Goal: Transaction & Acquisition: Purchase product/service

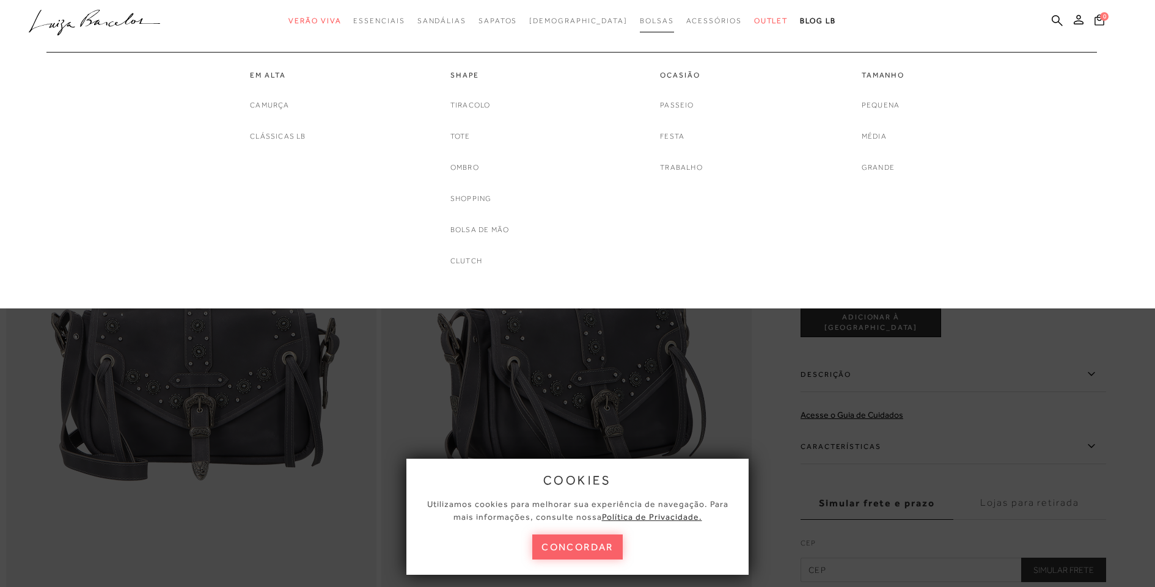
click at [640, 19] on span "Bolsas" at bounding box center [657, 21] width 34 height 9
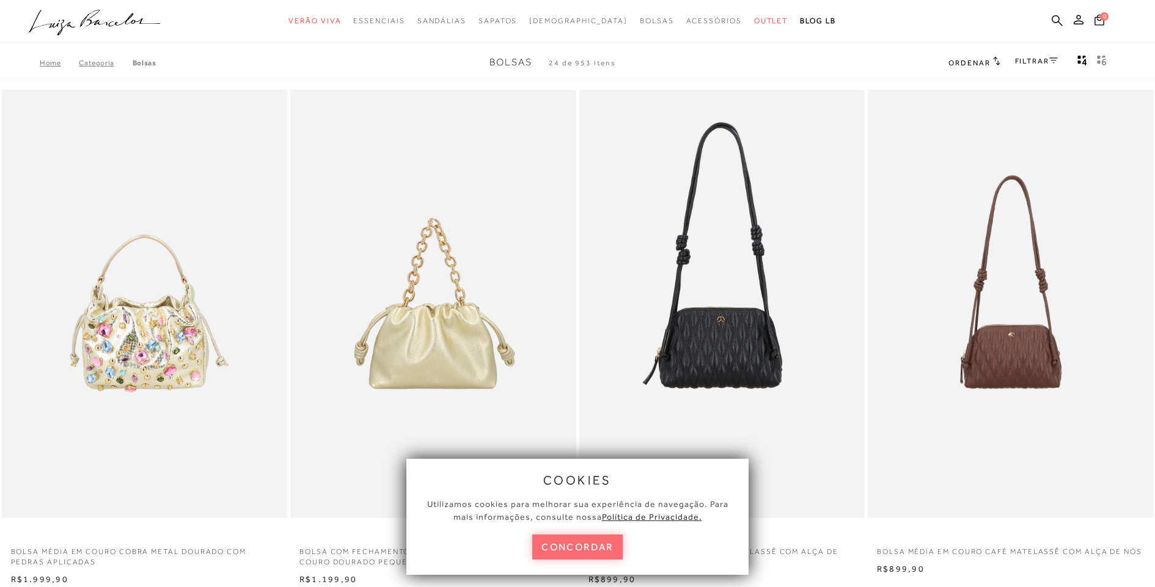
click at [567, 547] on button "concordar" at bounding box center [577, 547] width 90 height 25
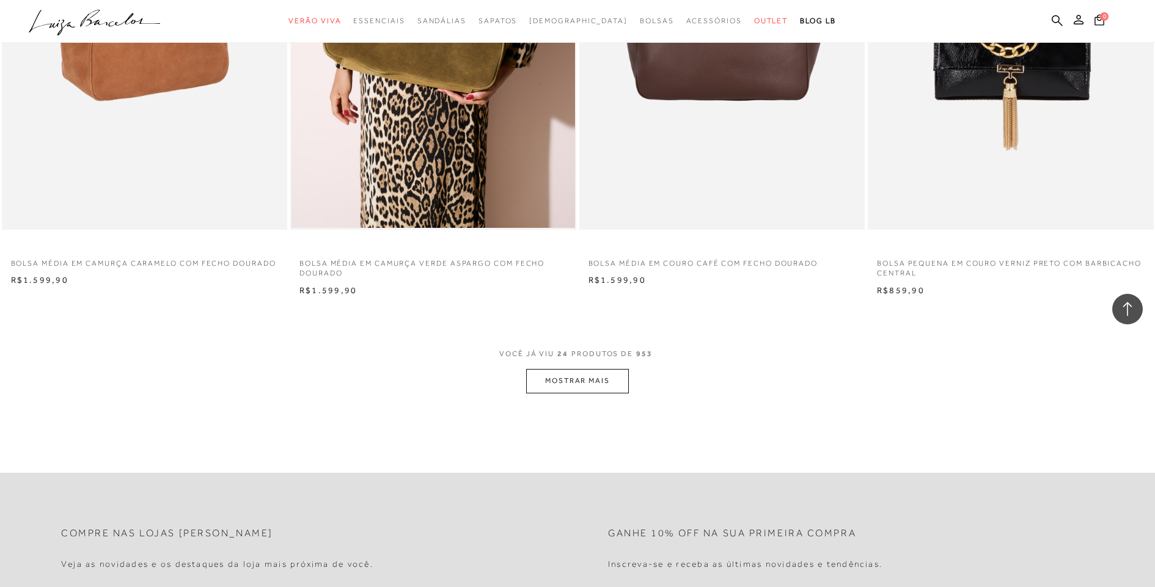
scroll to position [2897, 0]
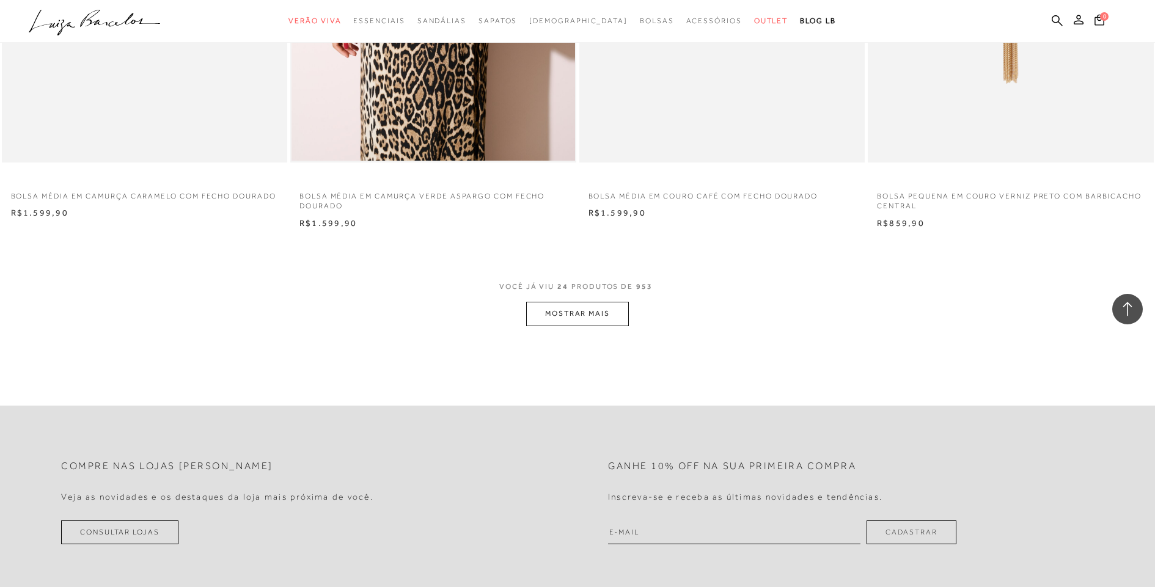
click at [603, 312] on button "MOSTRAR MAIS" at bounding box center [577, 314] width 103 height 24
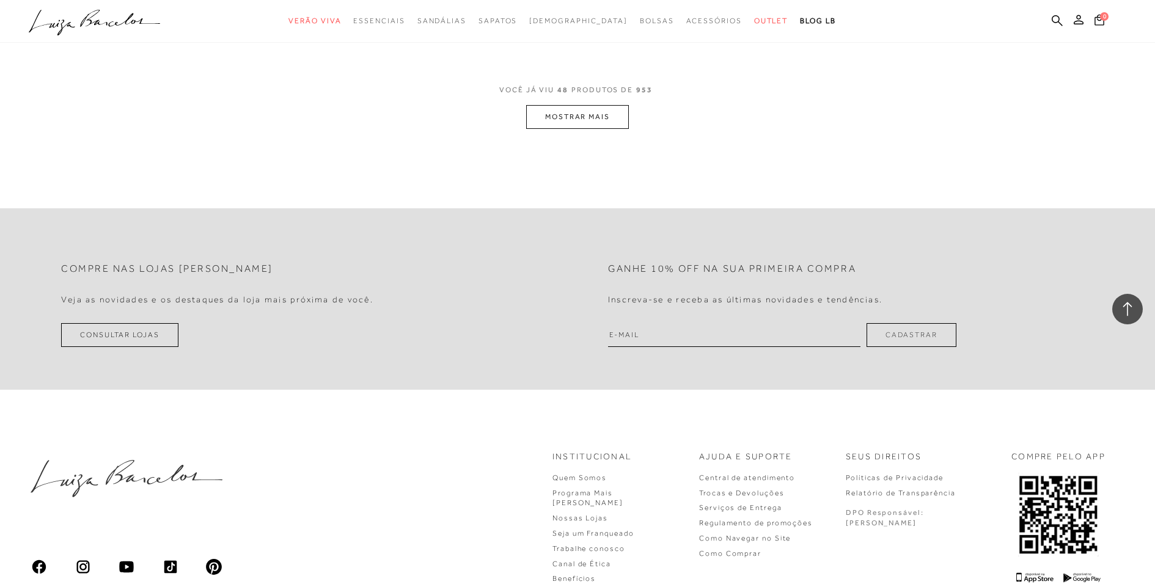
scroll to position [5851, 0]
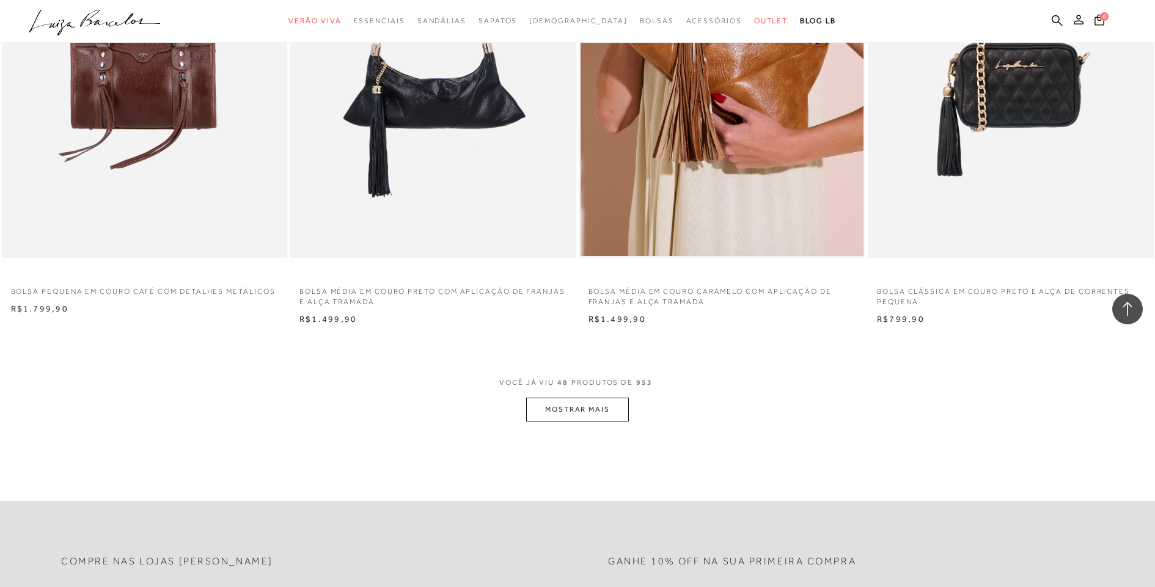
click at [583, 391] on span "VOCÊ JÁ VIU 48 PRODUTOS DE 953" at bounding box center [577, 387] width 156 height 22
click at [583, 409] on button "MOSTRAR MAIS" at bounding box center [577, 410] width 103 height 24
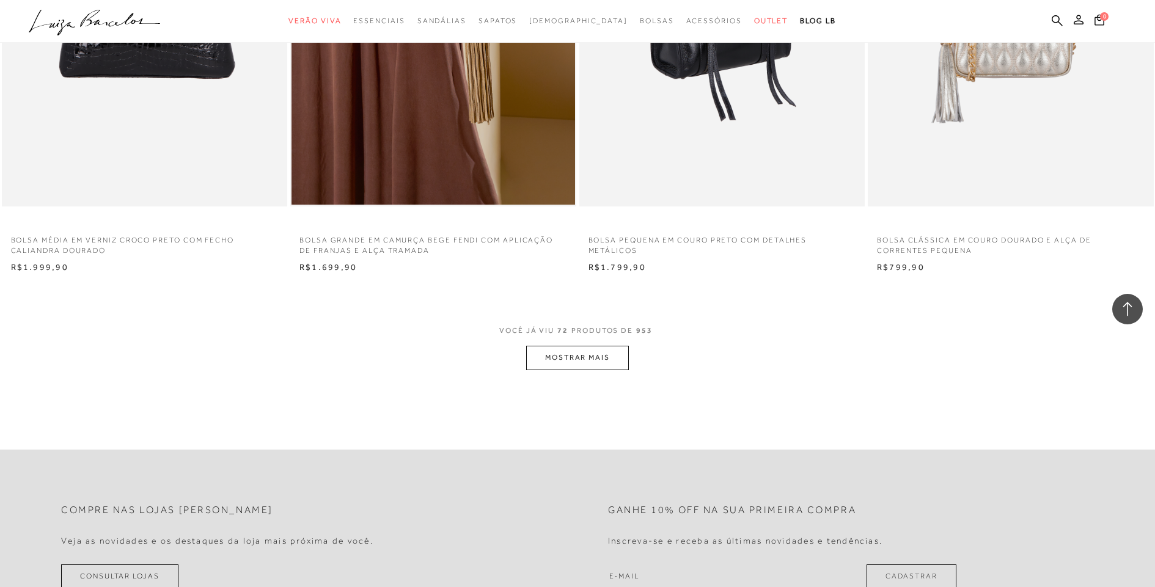
scroll to position [8913, 0]
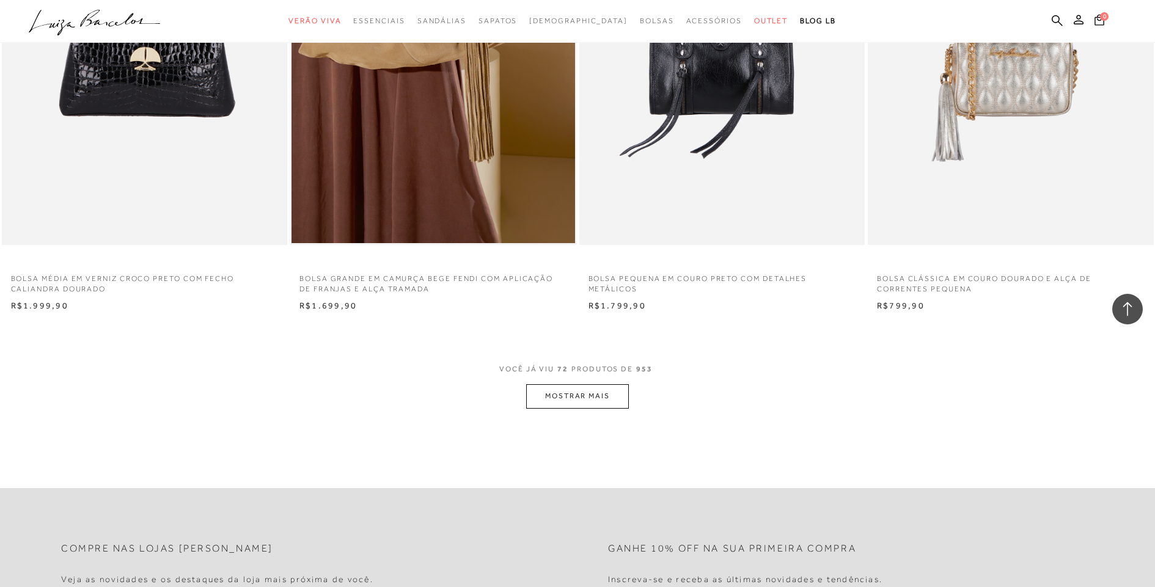
click at [587, 400] on button "MOSTRAR MAIS" at bounding box center [577, 396] width 103 height 24
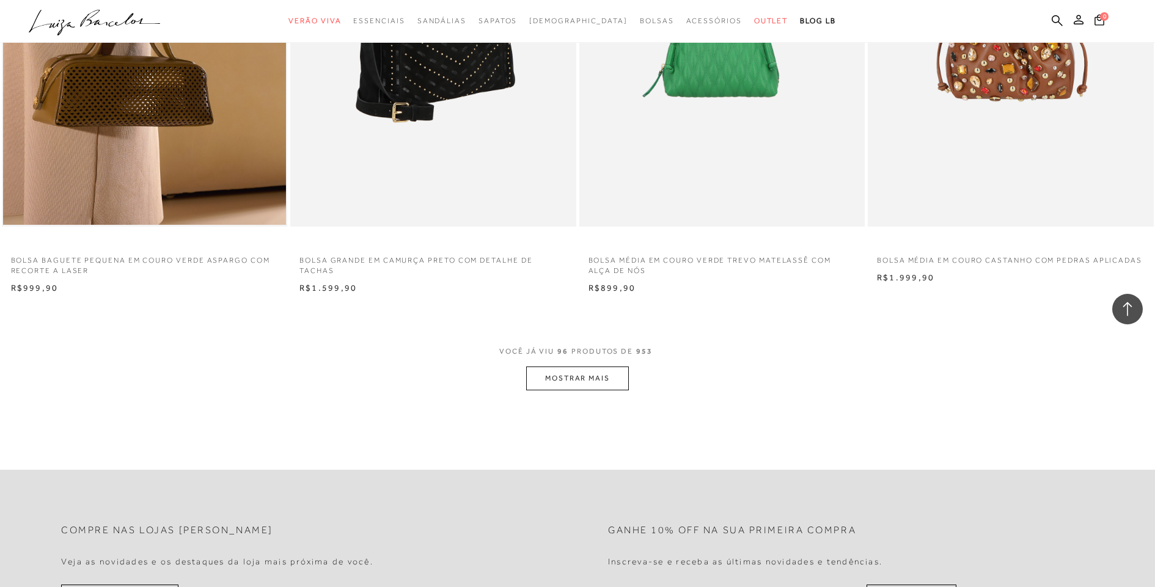
scroll to position [12161, 0]
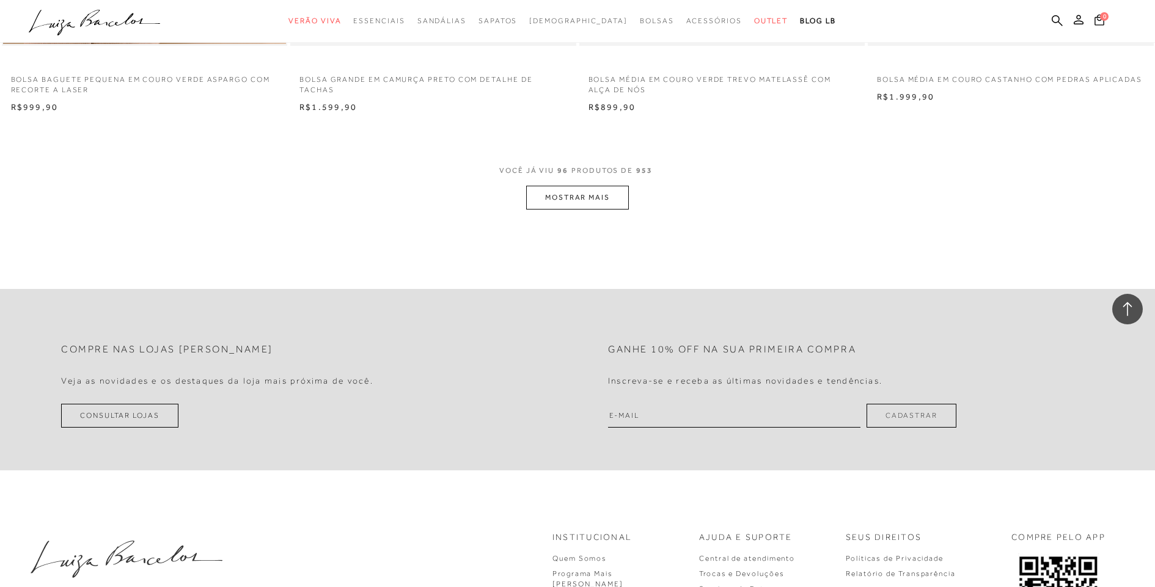
click at [599, 201] on button "MOSTRAR MAIS" at bounding box center [577, 198] width 103 height 24
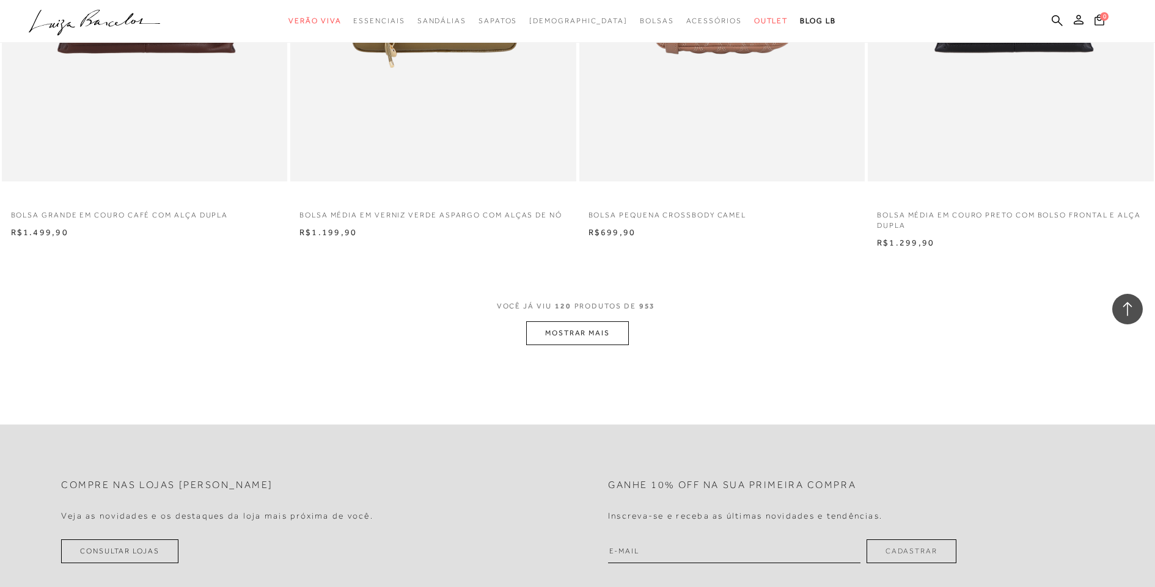
scroll to position [15147, 0]
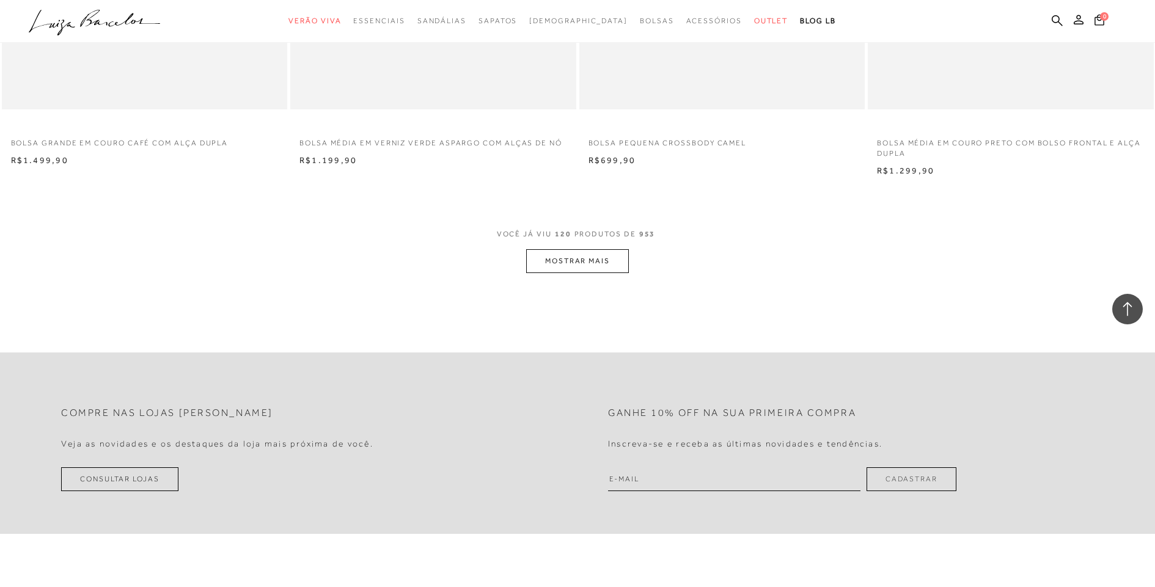
click at [576, 270] on button "MOSTRAR MAIS" at bounding box center [577, 261] width 103 height 24
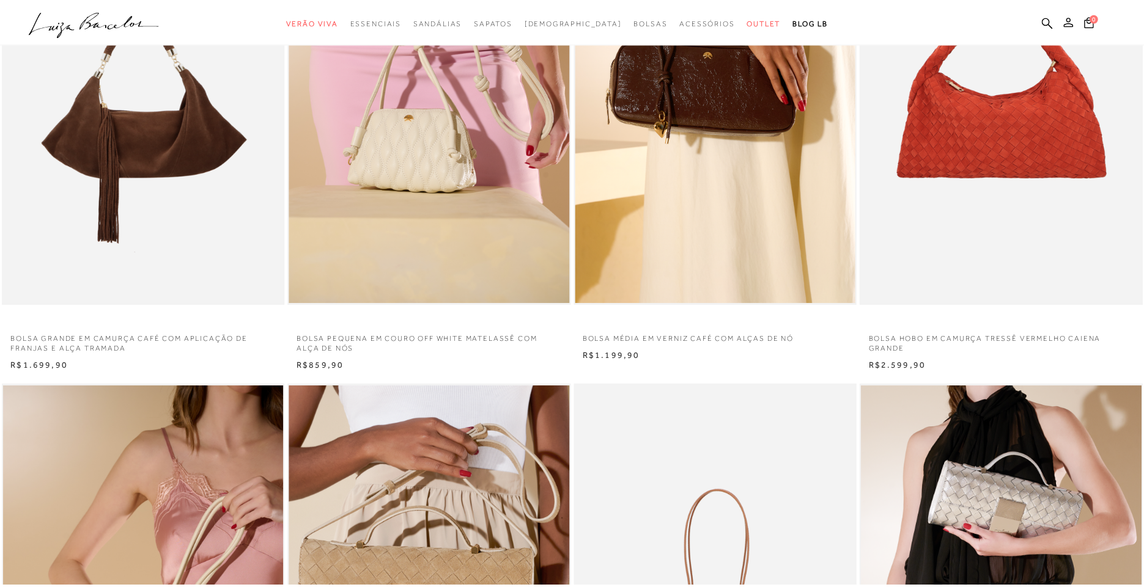
scroll to position [0, 0]
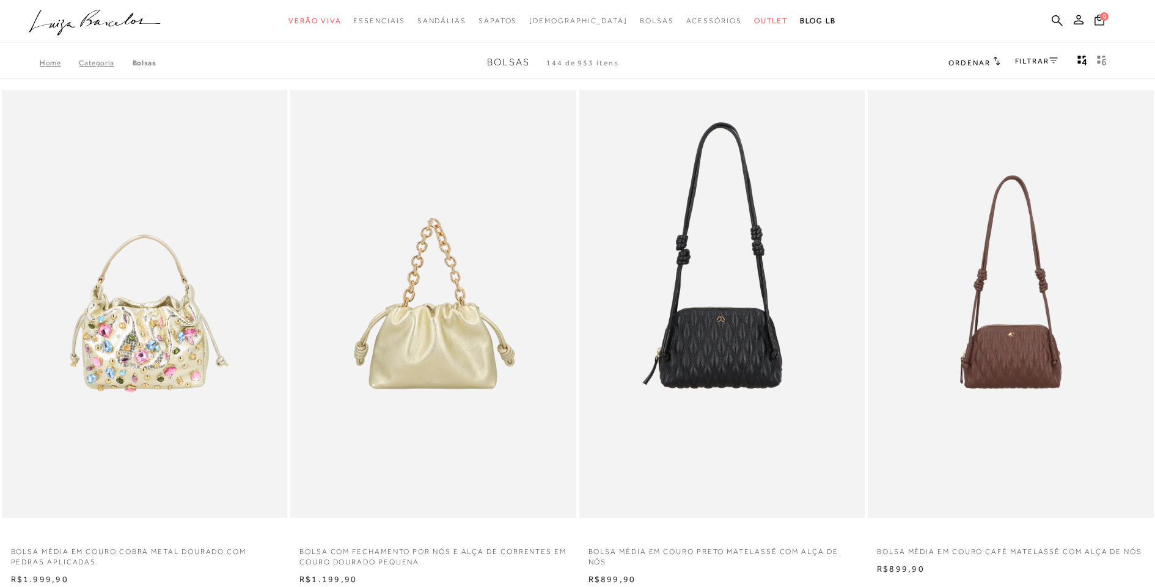
click at [1034, 57] on link "FILTRAR" at bounding box center [1036, 61] width 43 height 9
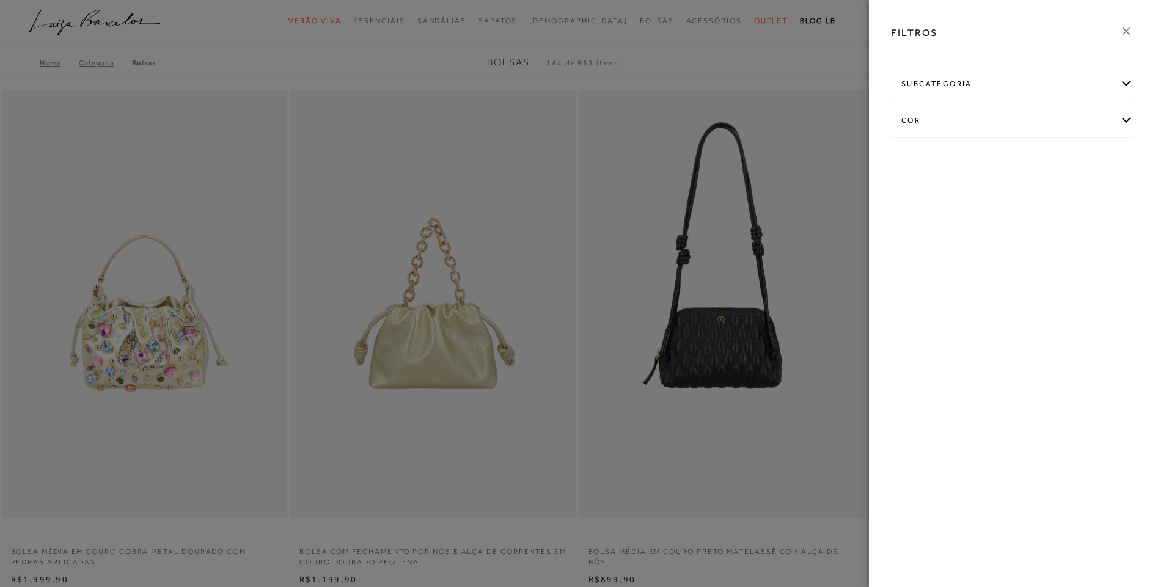
click at [974, 79] on div "subcategoria" at bounding box center [1012, 84] width 241 height 32
click at [936, 119] on div "cor" at bounding box center [1012, 121] width 241 height 32
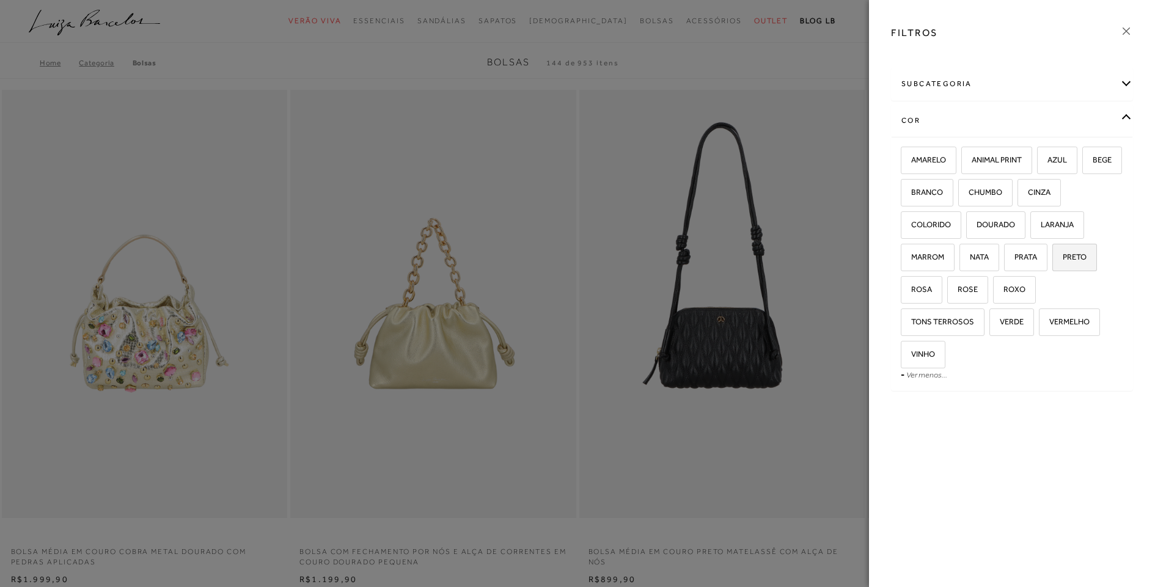
click at [1075, 257] on span "PRETO" at bounding box center [1070, 256] width 33 height 9
click at [1063, 257] on input "PRETO" at bounding box center [1057, 259] width 12 height 12
checkbox input "true"
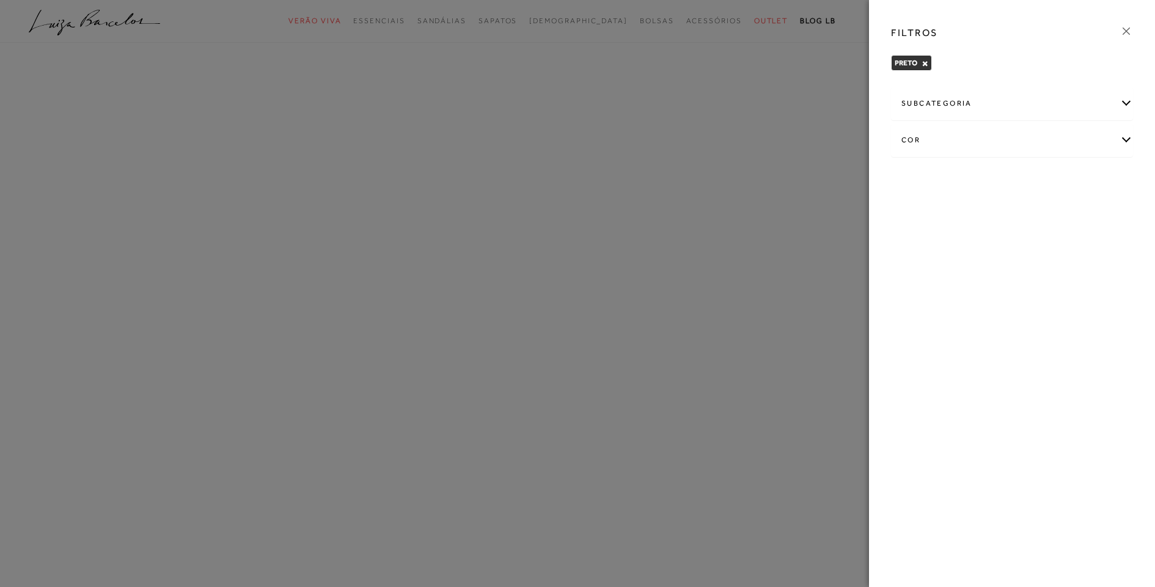
click at [1127, 37] on icon at bounding box center [1126, 30] width 13 height 13
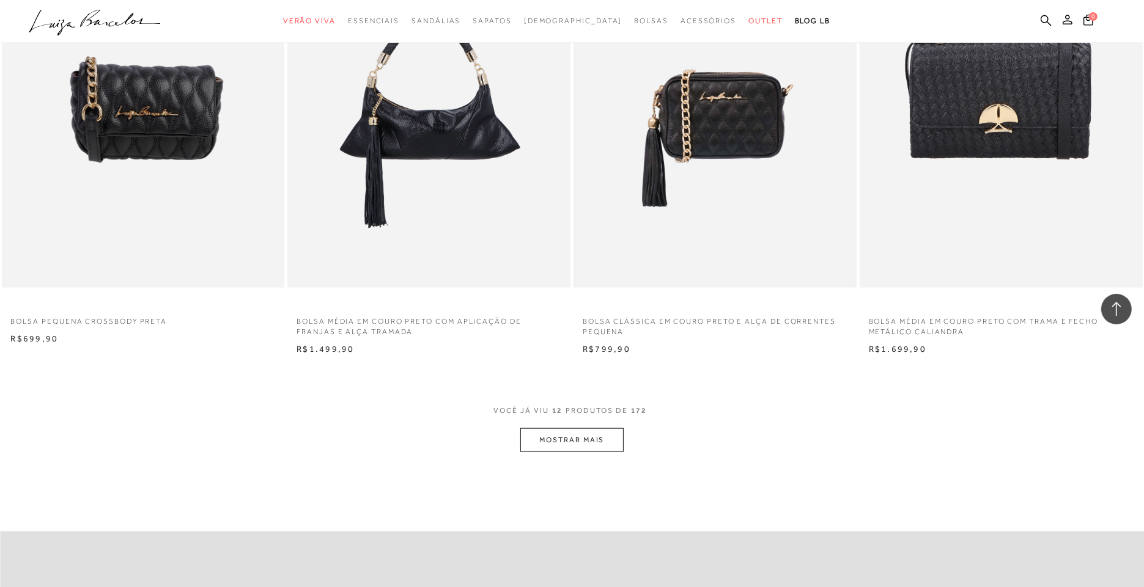
scroll to position [1532, 0]
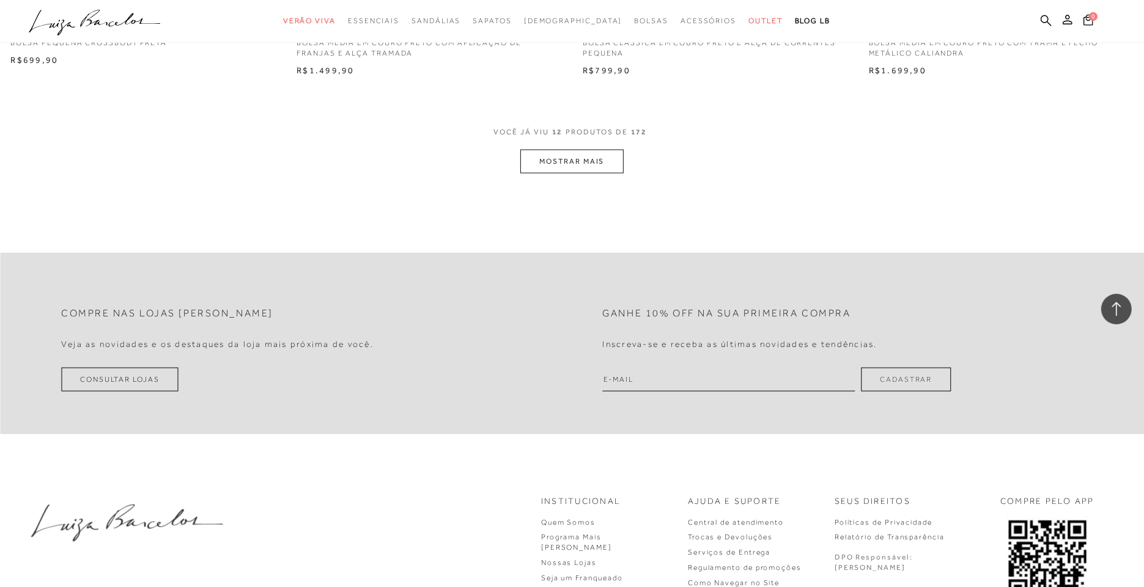
click at [594, 169] on button "MOSTRAR MAIS" at bounding box center [571, 162] width 103 height 24
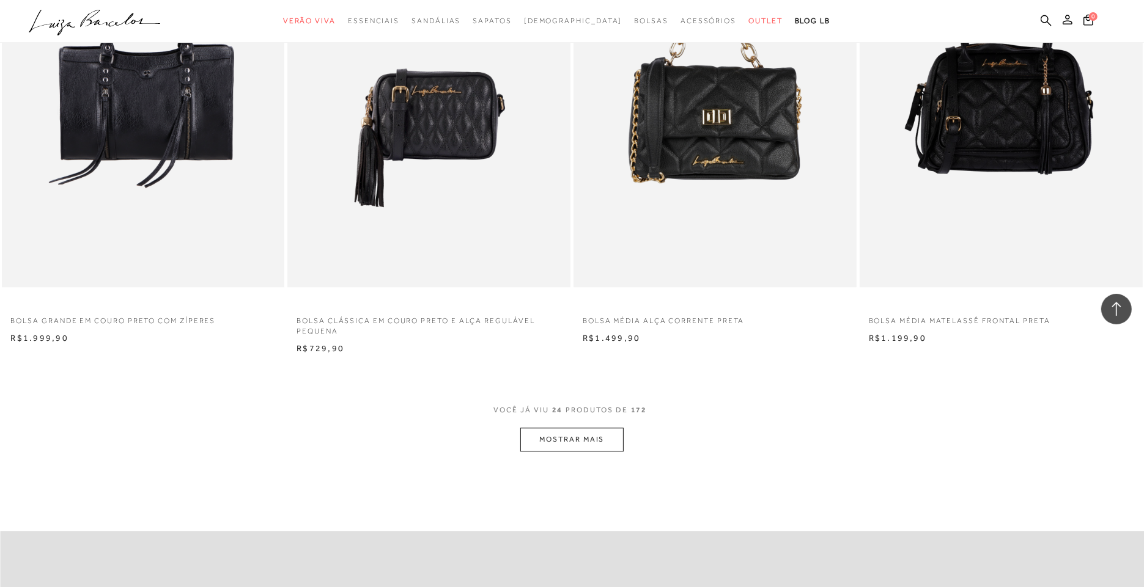
scroll to position [2778, 0]
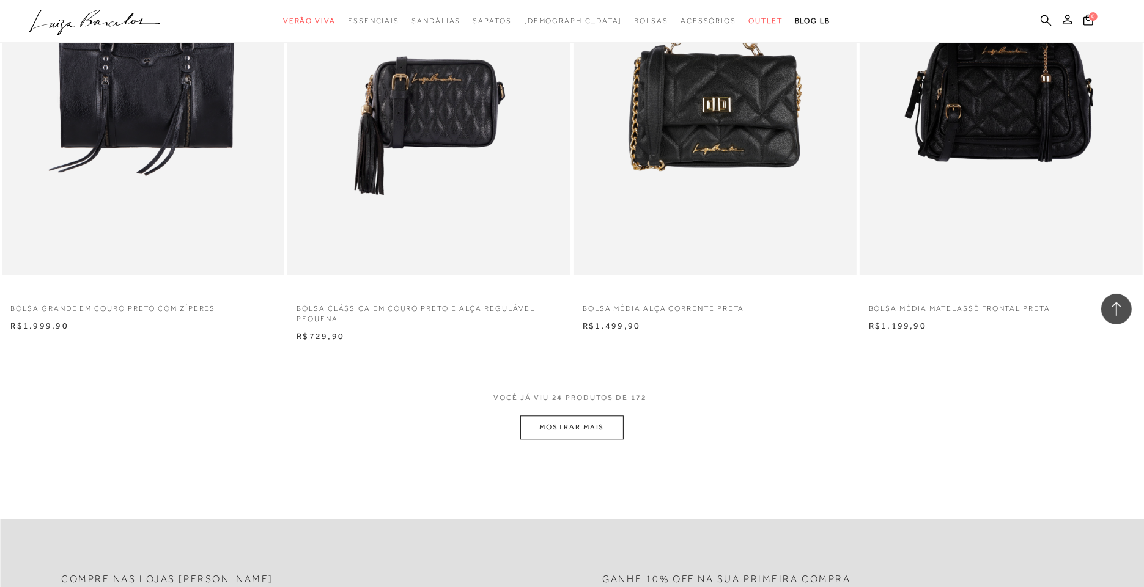
click at [586, 422] on button "MOSTRAR MAIS" at bounding box center [571, 428] width 103 height 24
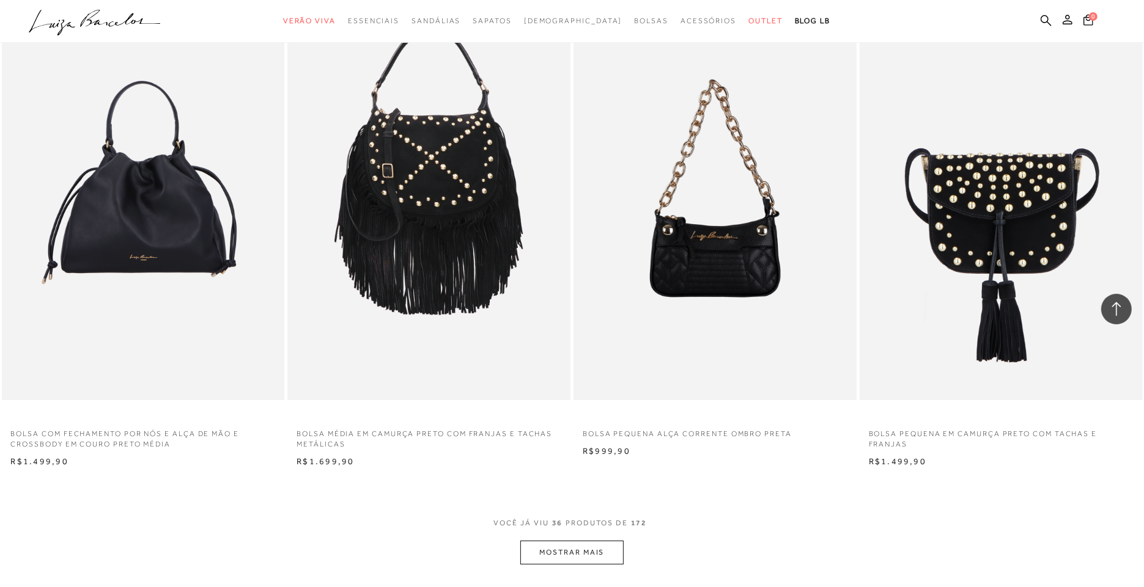
scroll to position [4197, 0]
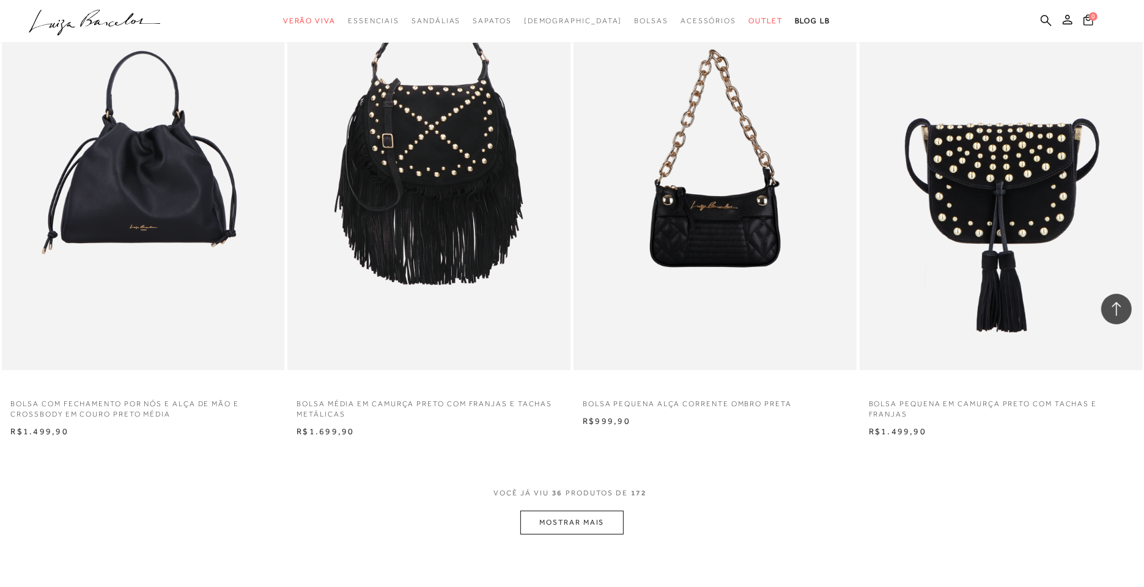
click at [545, 520] on button "MOSTRAR MAIS" at bounding box center [571, 523] width 103 height 24
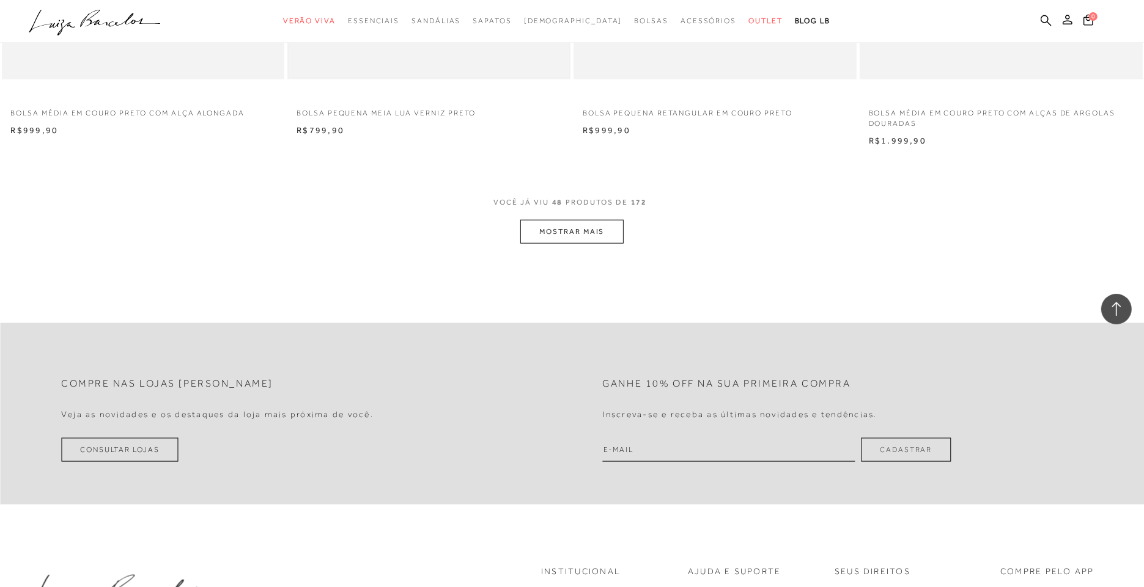
scroll to position [5827, 0]
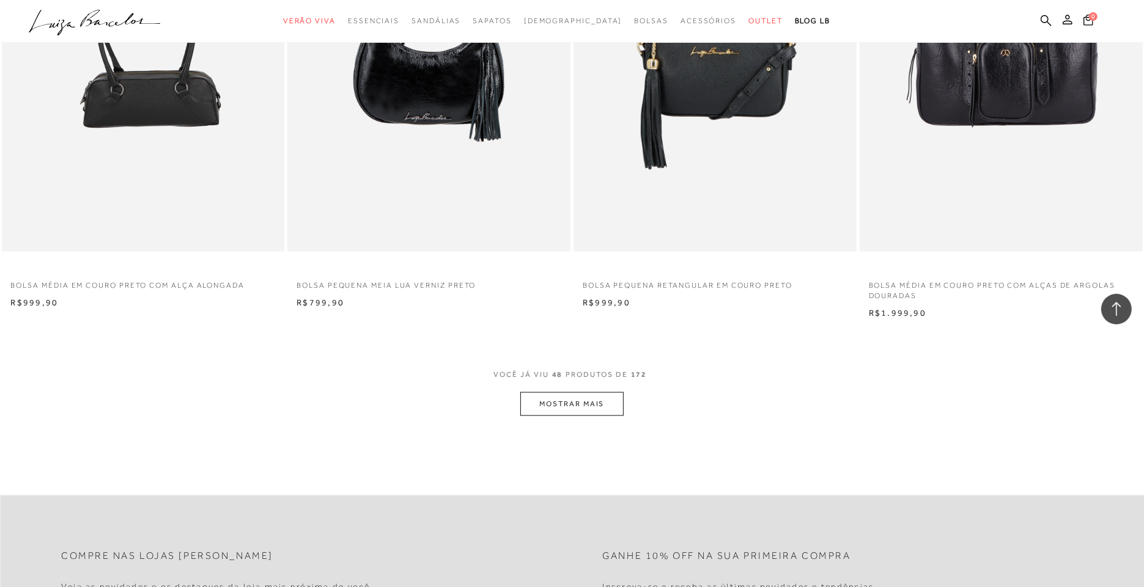
click at [601, 410] on button "MOSTRAR MAIS" at bounding box center [571, 404] width 103 height 24
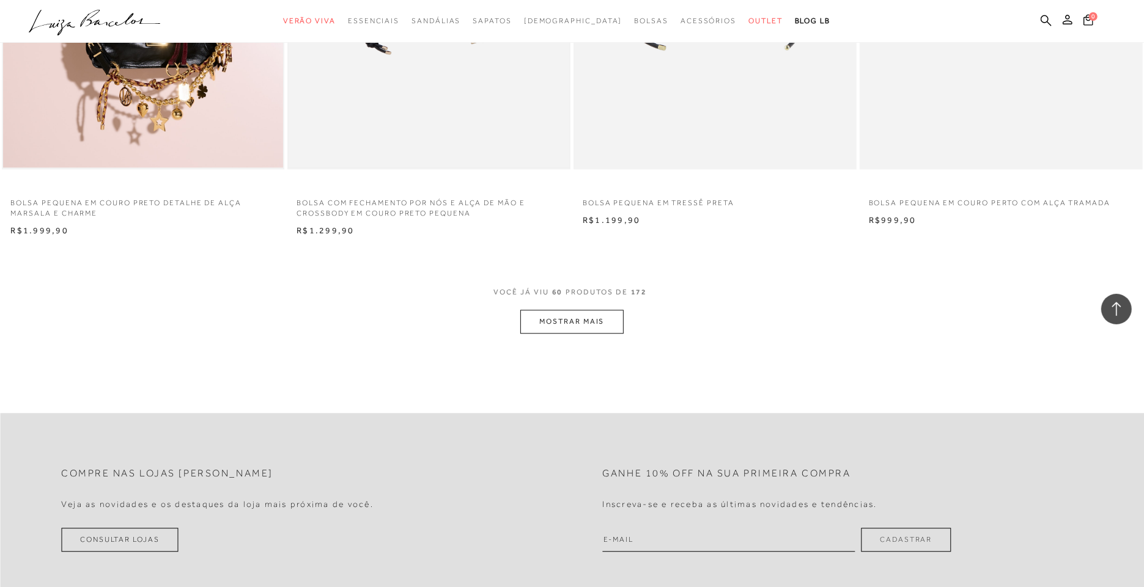
scroll to position [7363, 0]
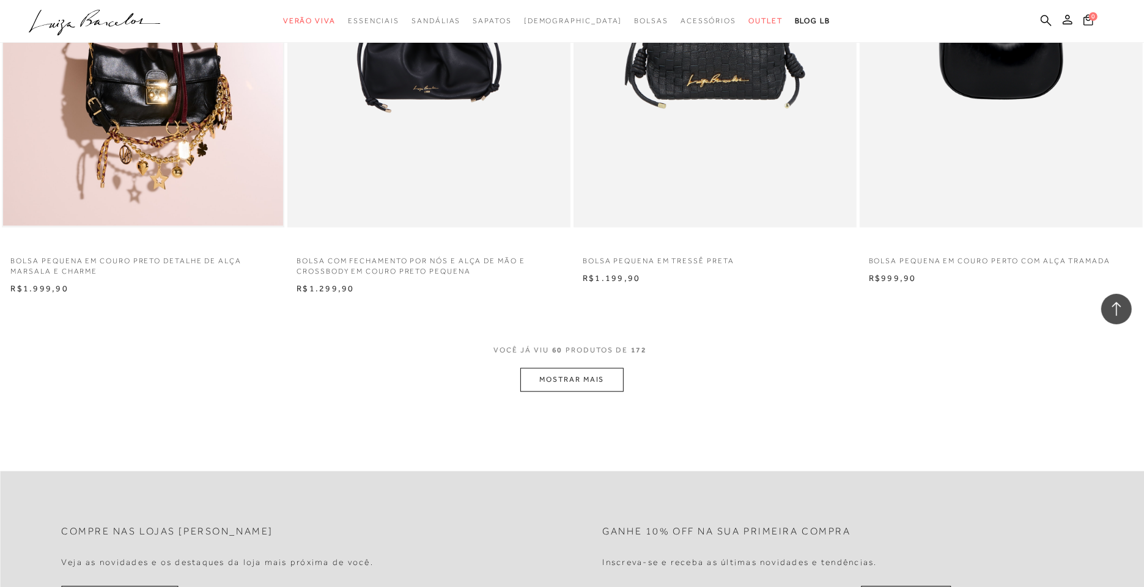
click at [571, 378] on button "MOSTRAR MAIS" at bounding box center [571, 380] width 103 height 24
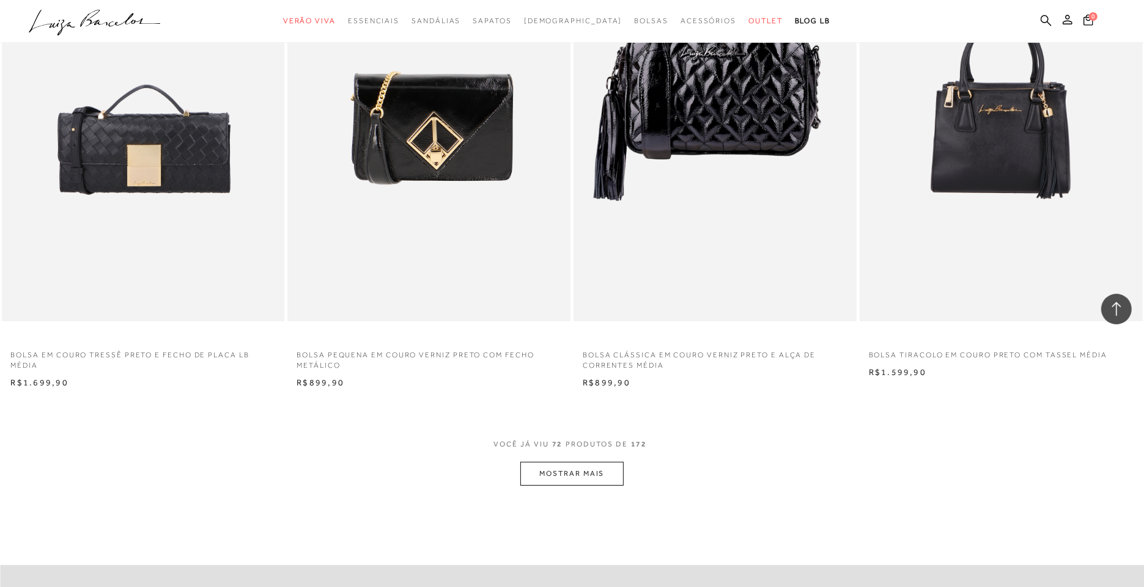
scroll to position [8818, 0]
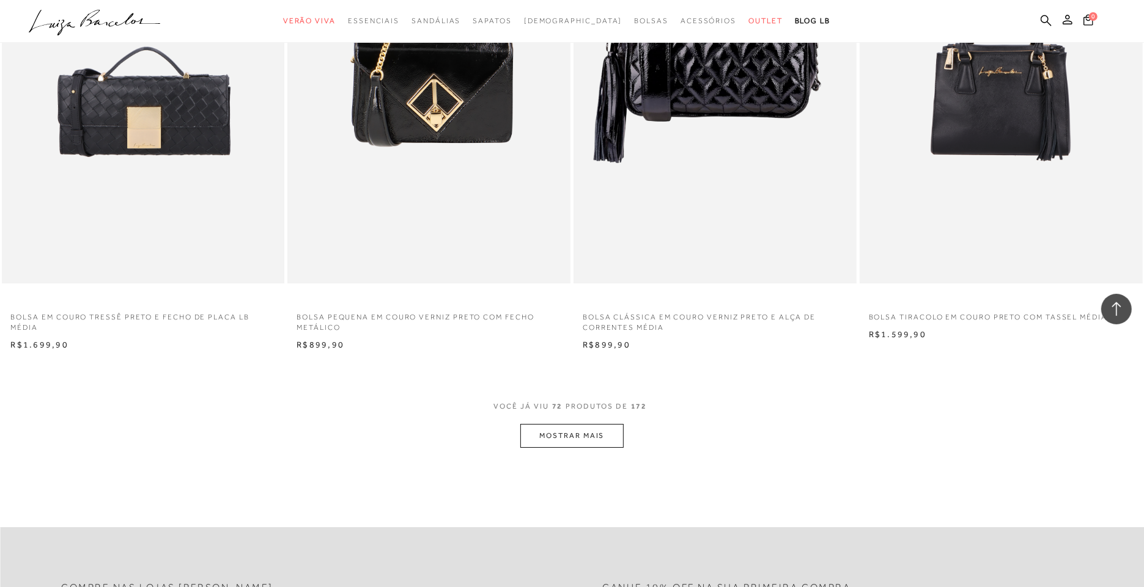
click at [571, 427] on button "MOSTRAR MAIS" at bounding box center [571, 436] width 103 height 24
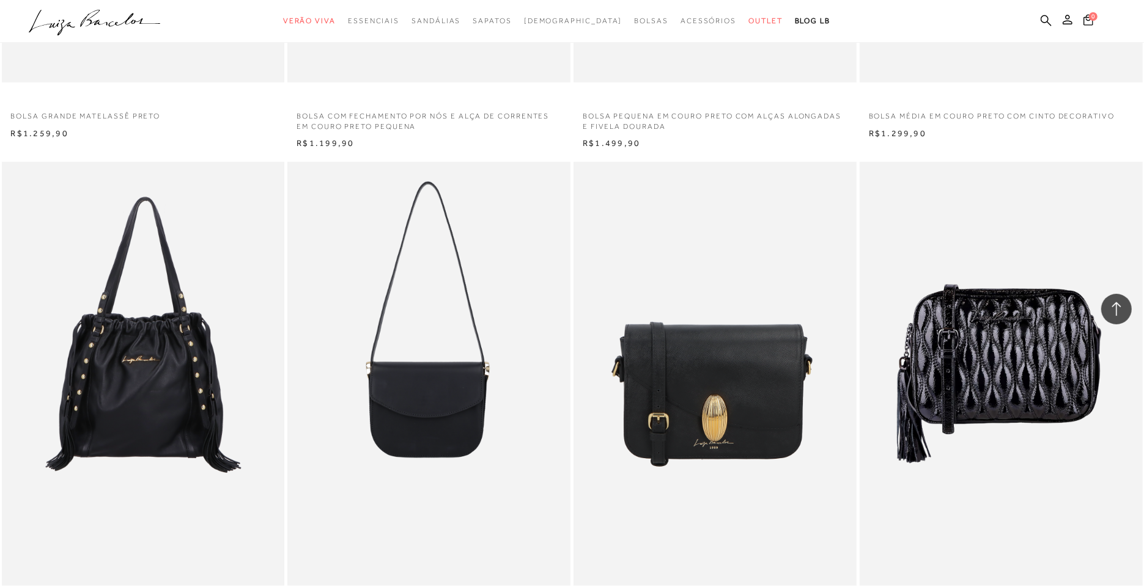
scroll to position [10324, 0]
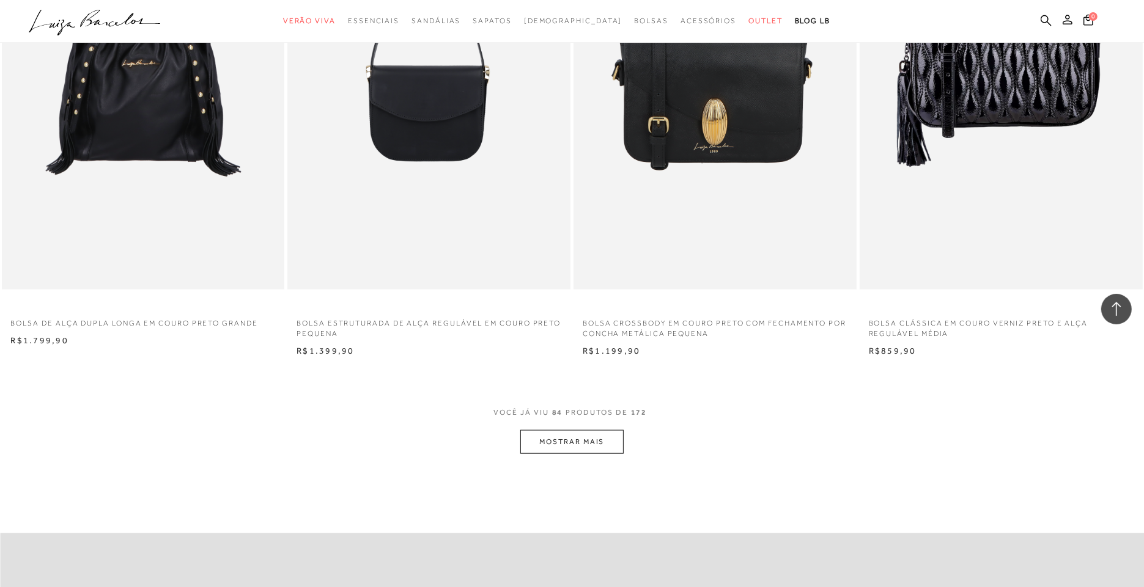
click at [573, 440] on button "MOSTRAR MAIS" at bounding box center [571, 442] width 103 height 24
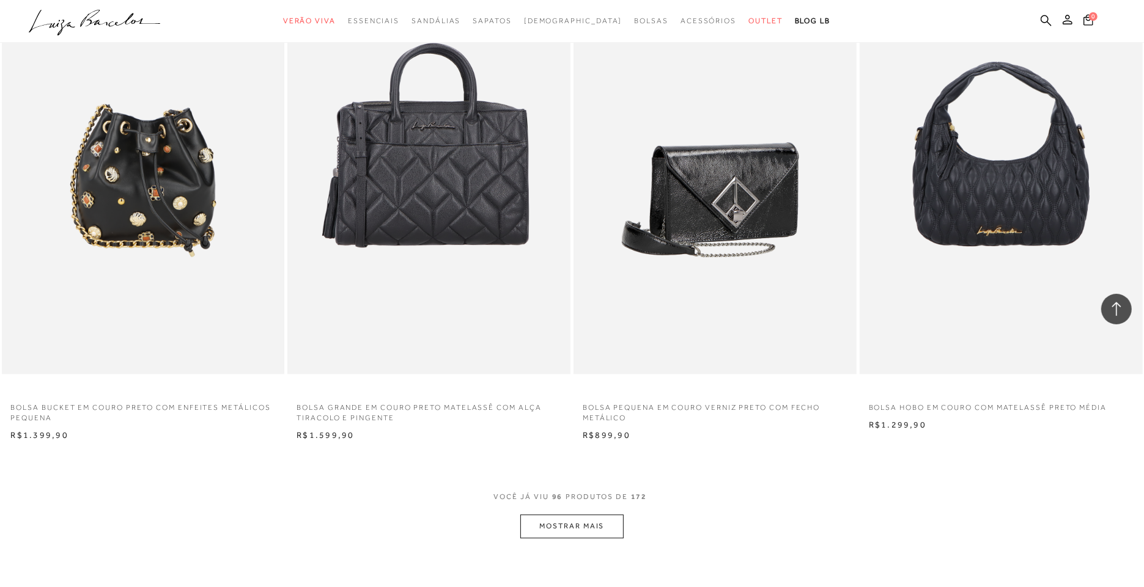
scroll to position [11776, 0]
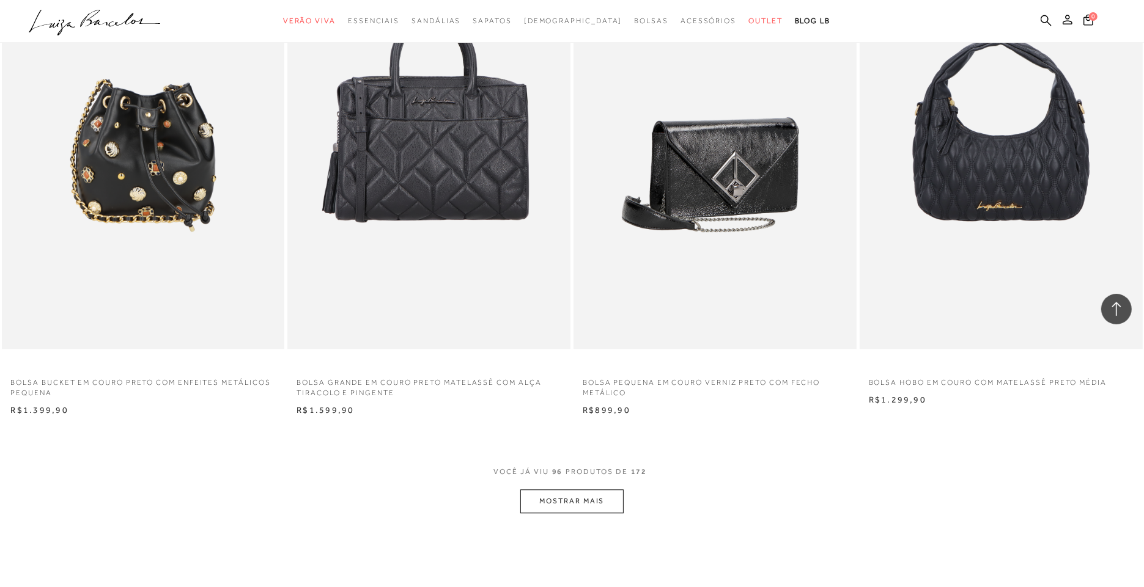
click at [576, 494] on button "MOSTRAR MAIS" at bounding box center [571, 502] width 103 height 24
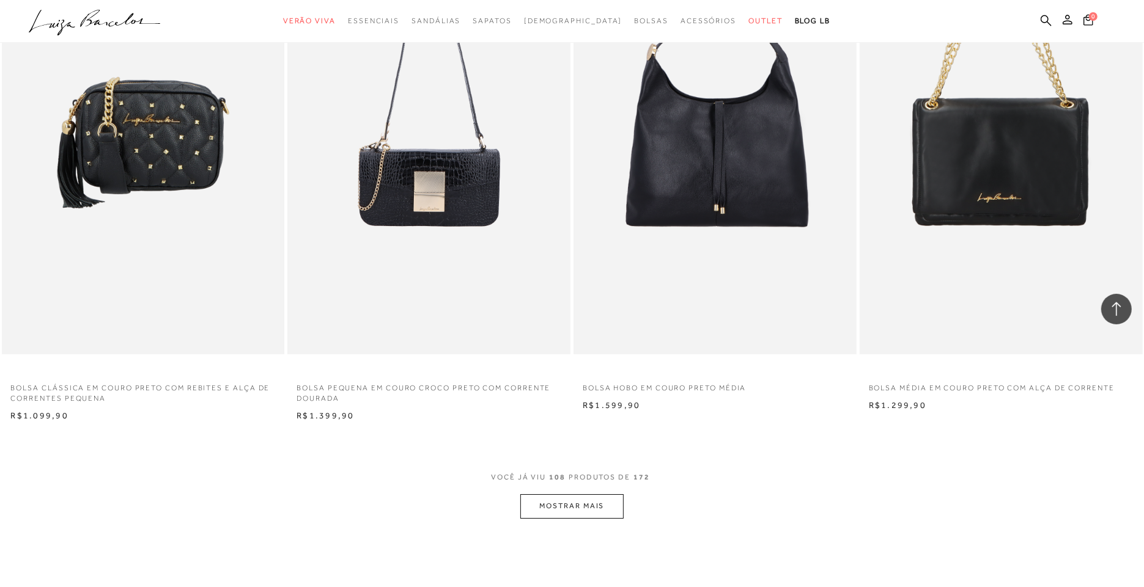
scroll to position [13285, 0]
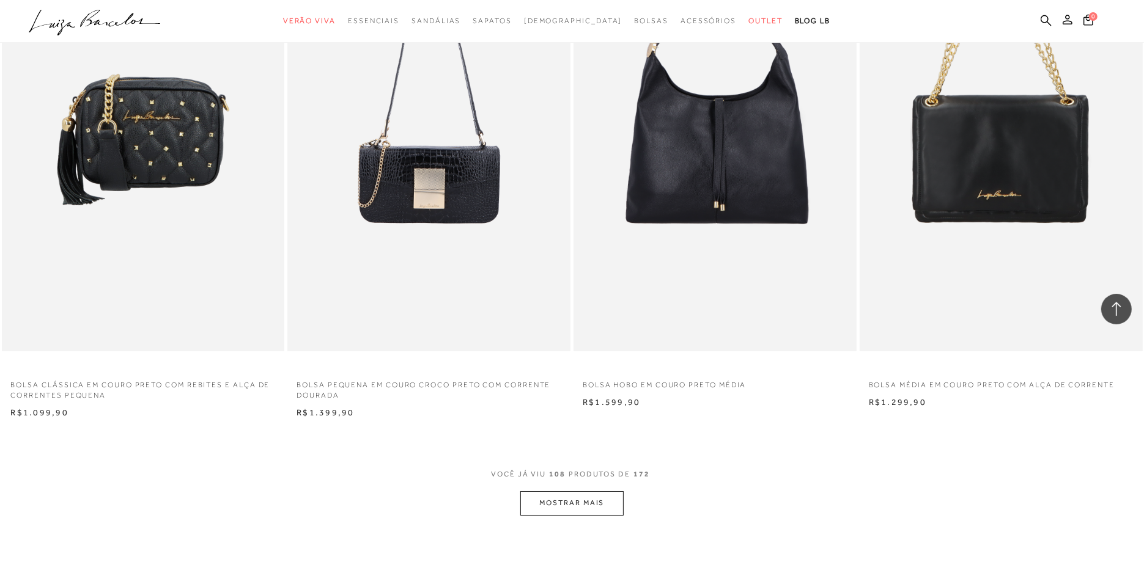
click at [571, 505] on button "MOSTRAR MAIS" at bounding box center [571, 503] width 103 height 24
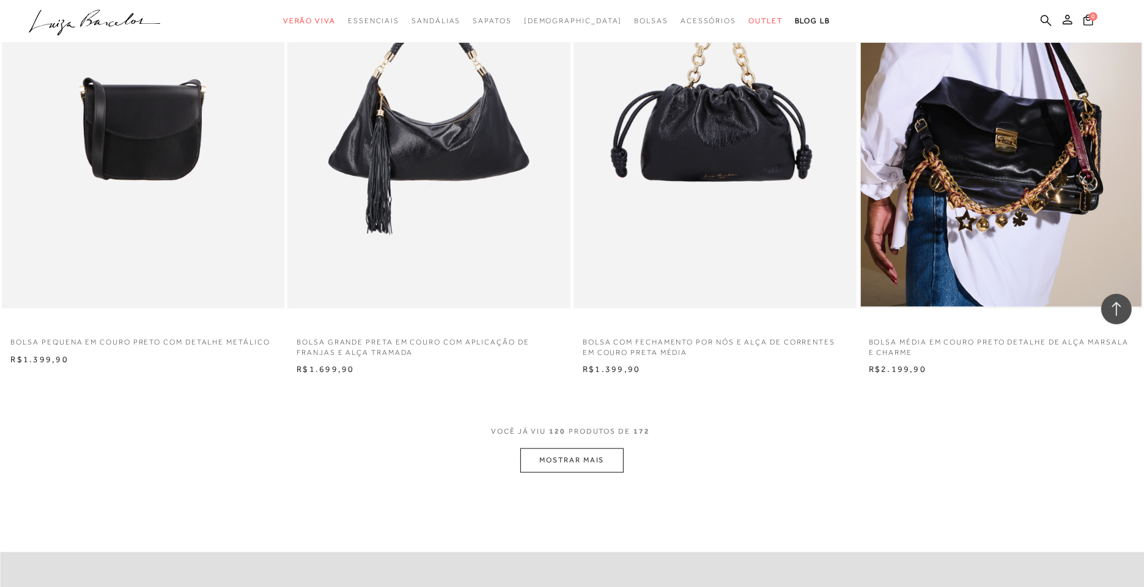
scroll to position [14852, 0]
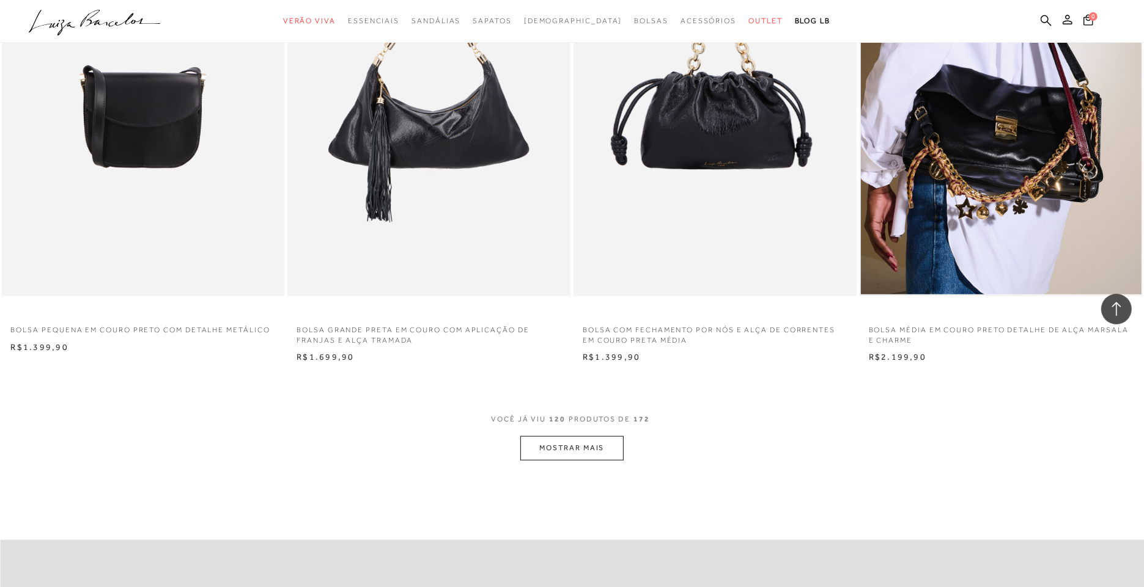
click at [564, 438] on button "MOSTRAR MAIS" at bounding box center [571, 448] width 103 height 24
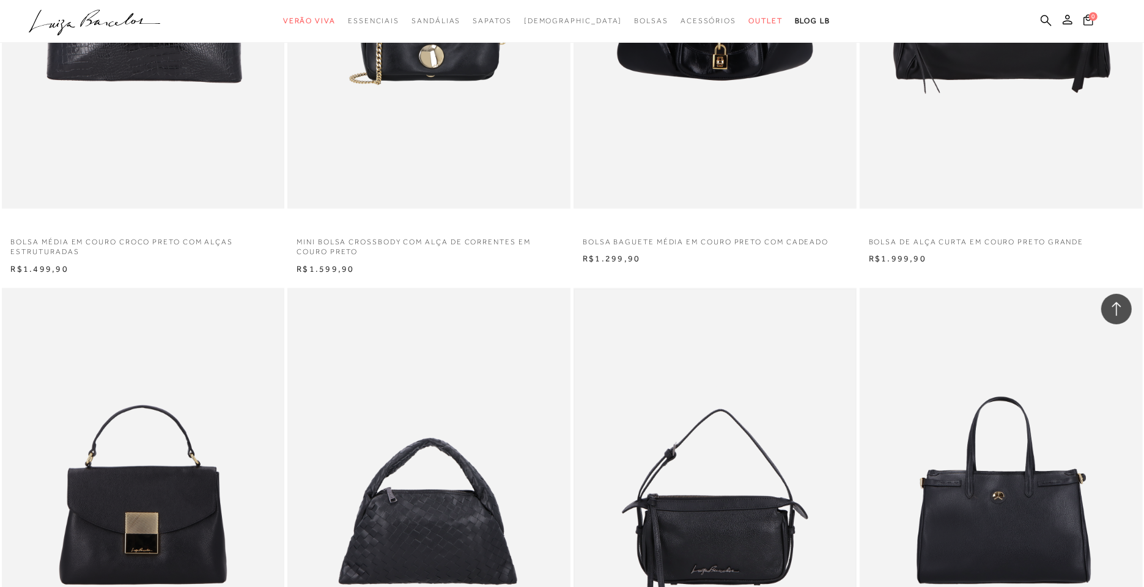
scroll to position [16276, 0]
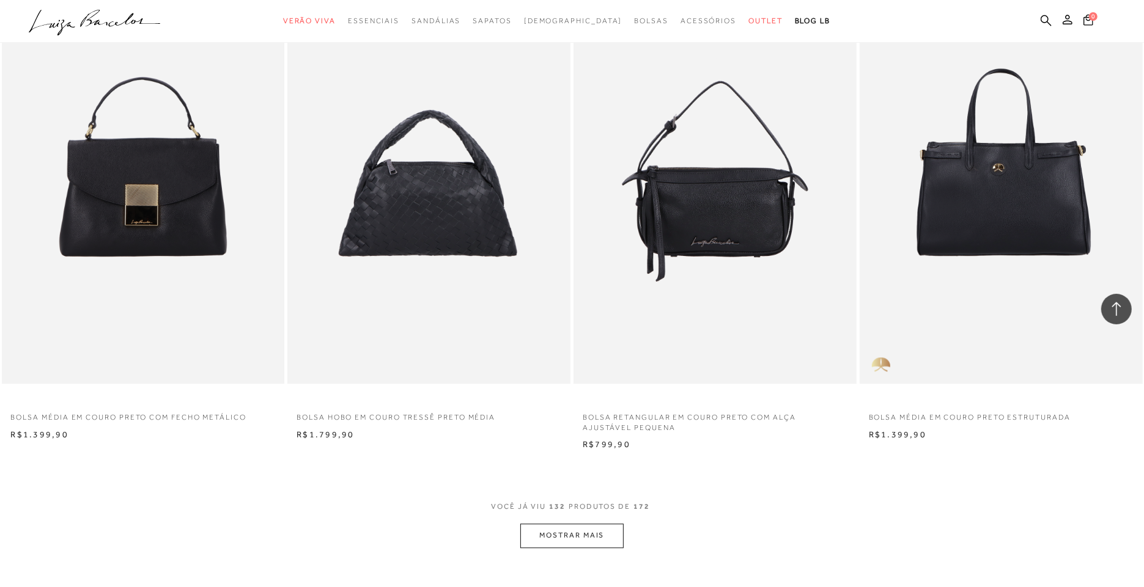
click at [596, 540] on button "MOSTRAR MAIS" at bounding box center [571, 536] width 103 height 24
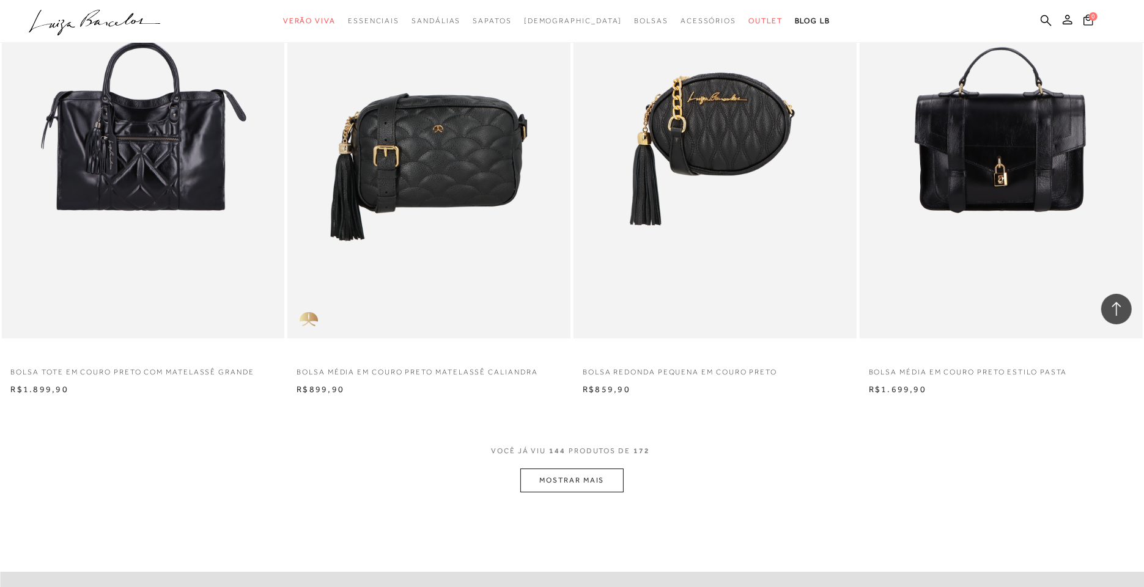
scroll to position [17891, 0]
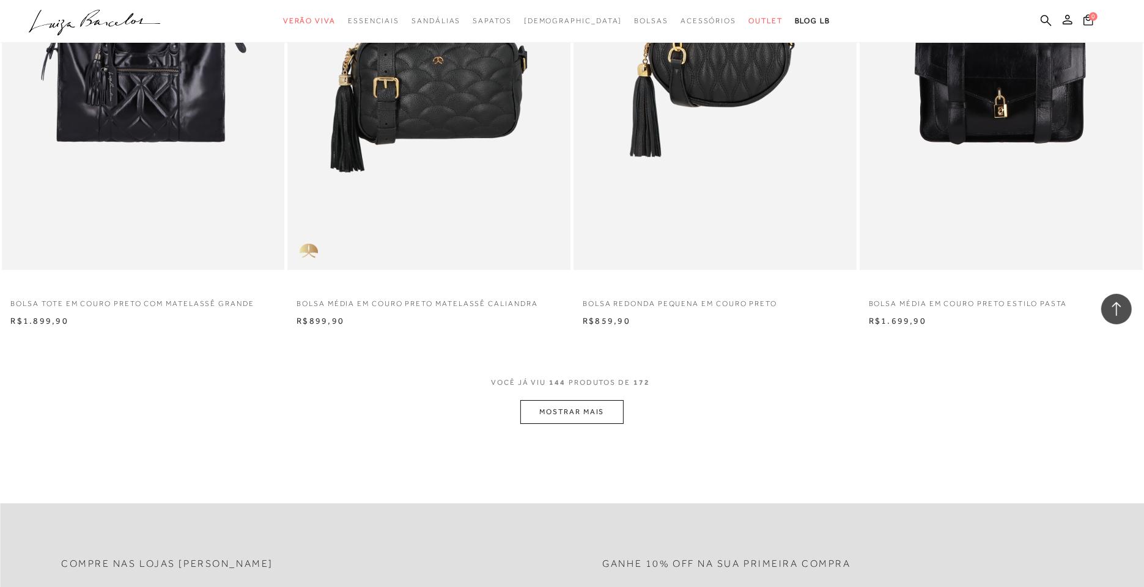
click at [578, 404] on button "MOSTRAR MAIS" at bounding box center [571, 412] width 103 height 24
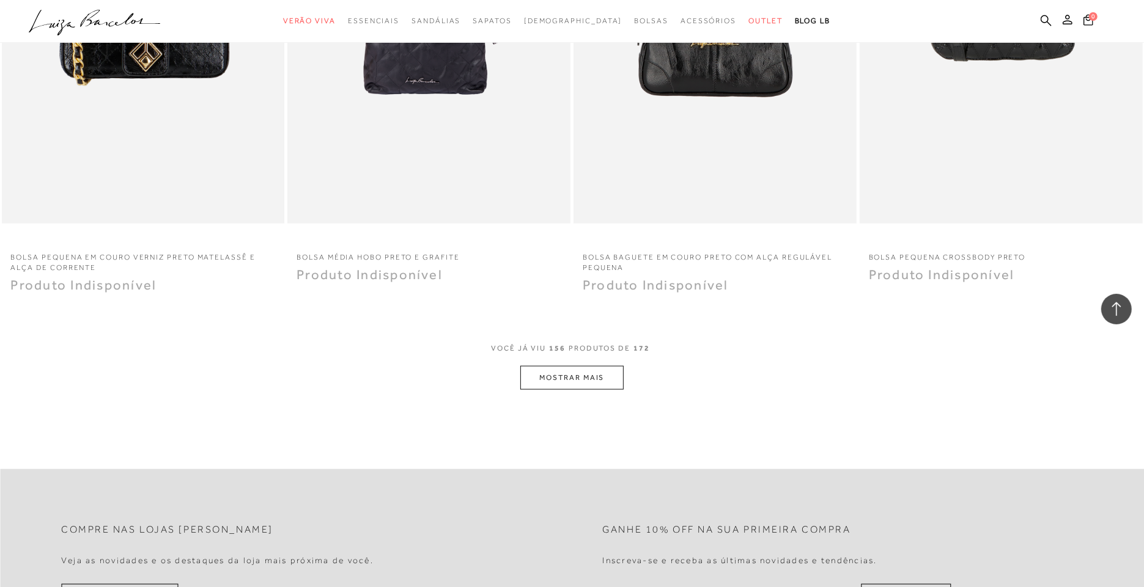
scroll to position [19454, 0]
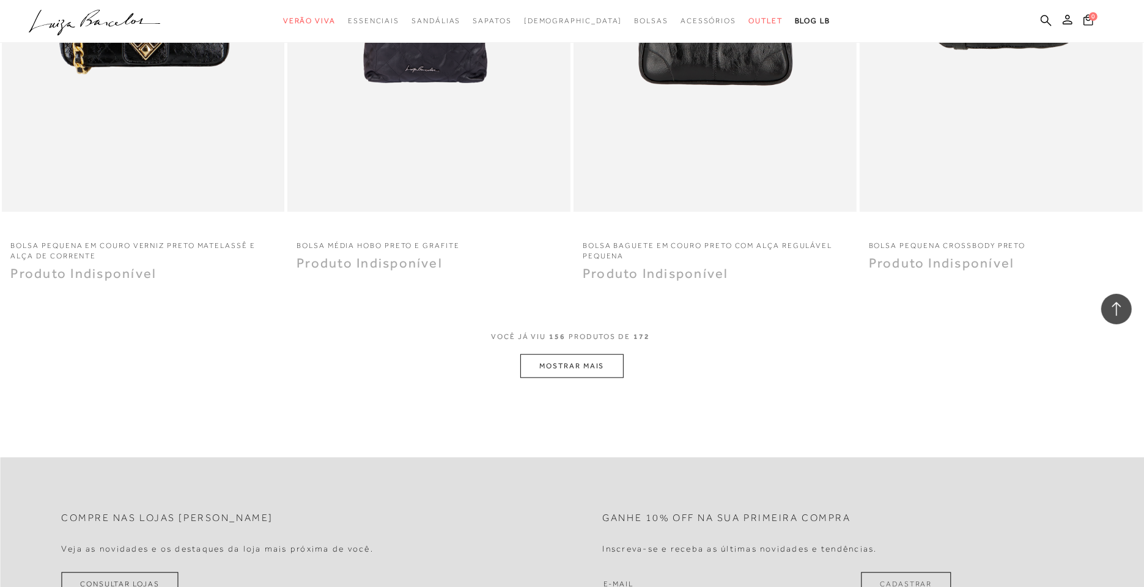
click at [579, 367] on button "MOSTRAR MAIS" at bounding box center [571, 367] width 103 height 24
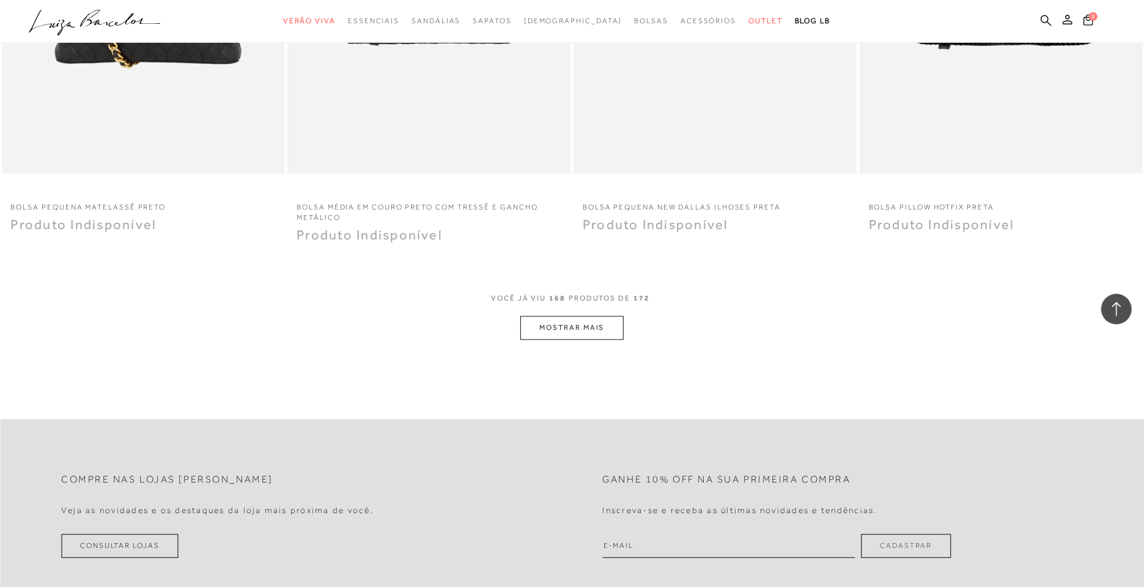
scroll to position [21025, 0]
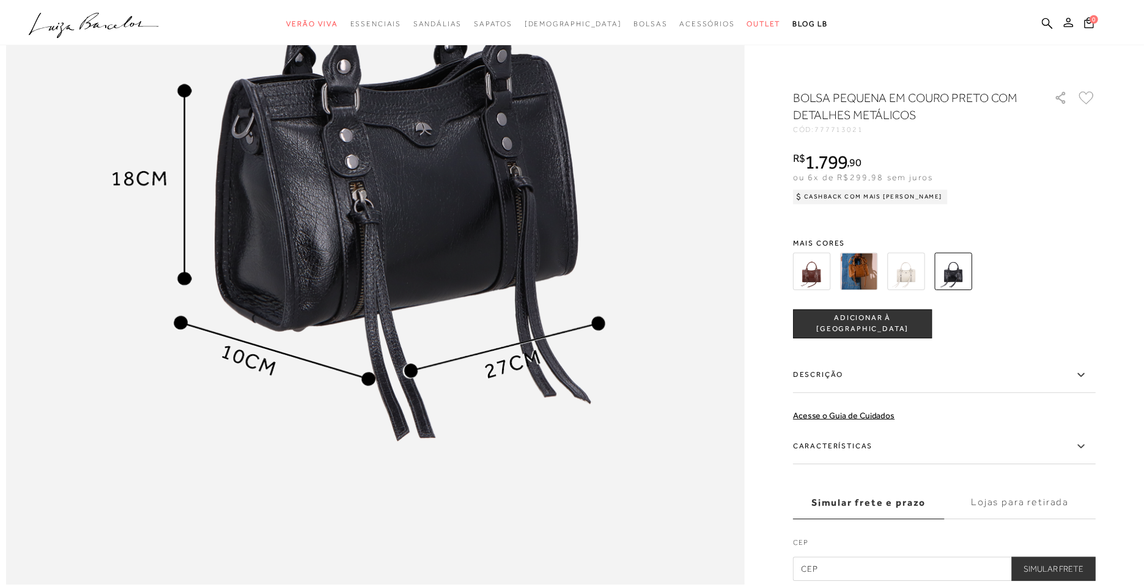
scroll to position [1312, 0]
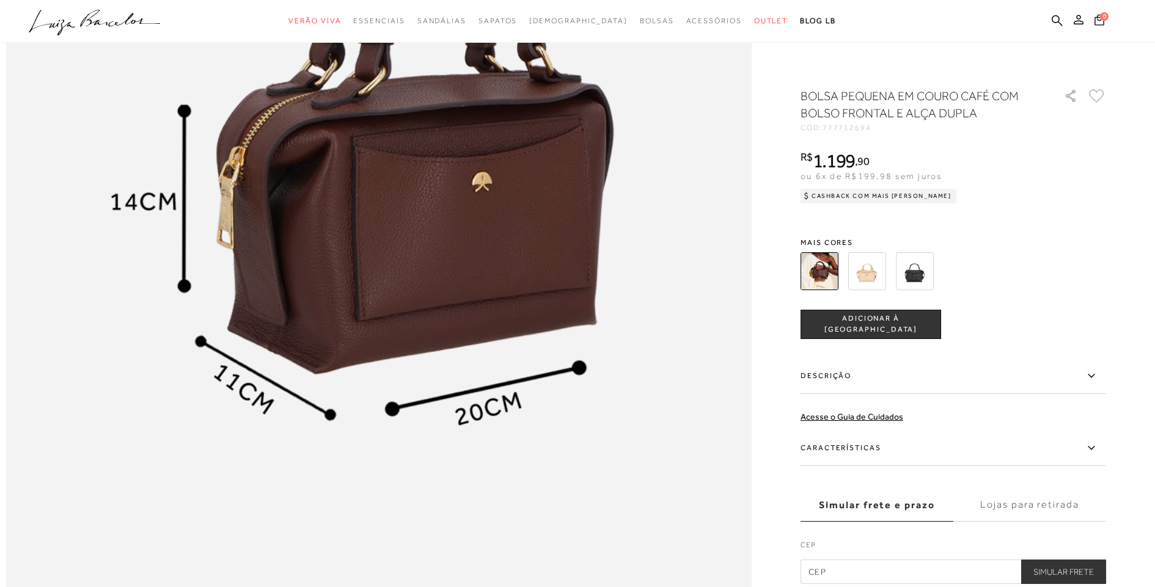
scroll to position [1881, 0]
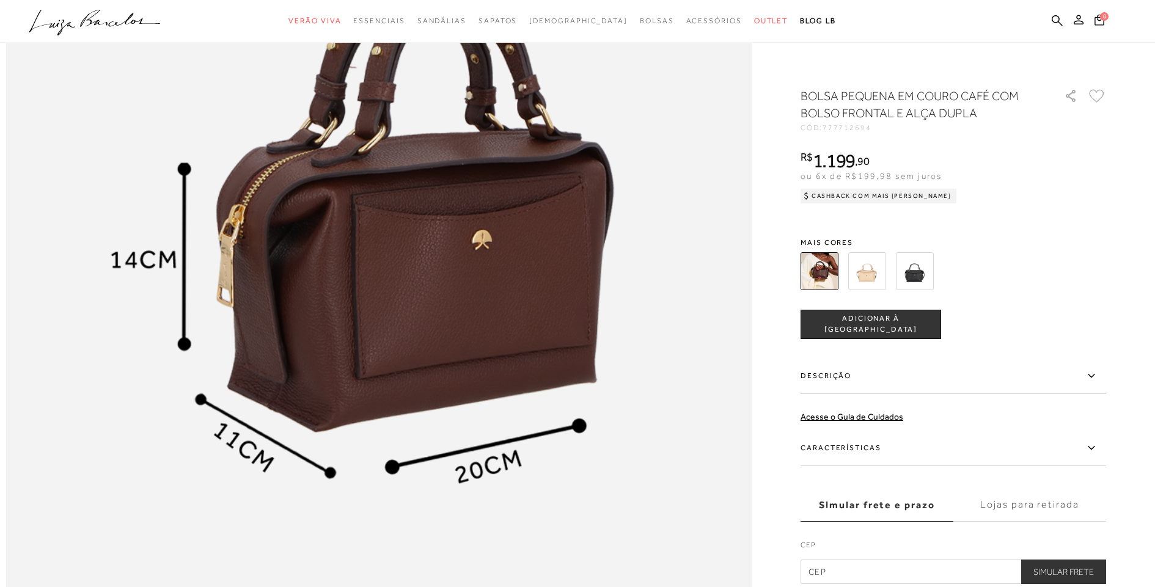
click at [916, 274] on img at bounding box center [915, 271] width 38 height 38
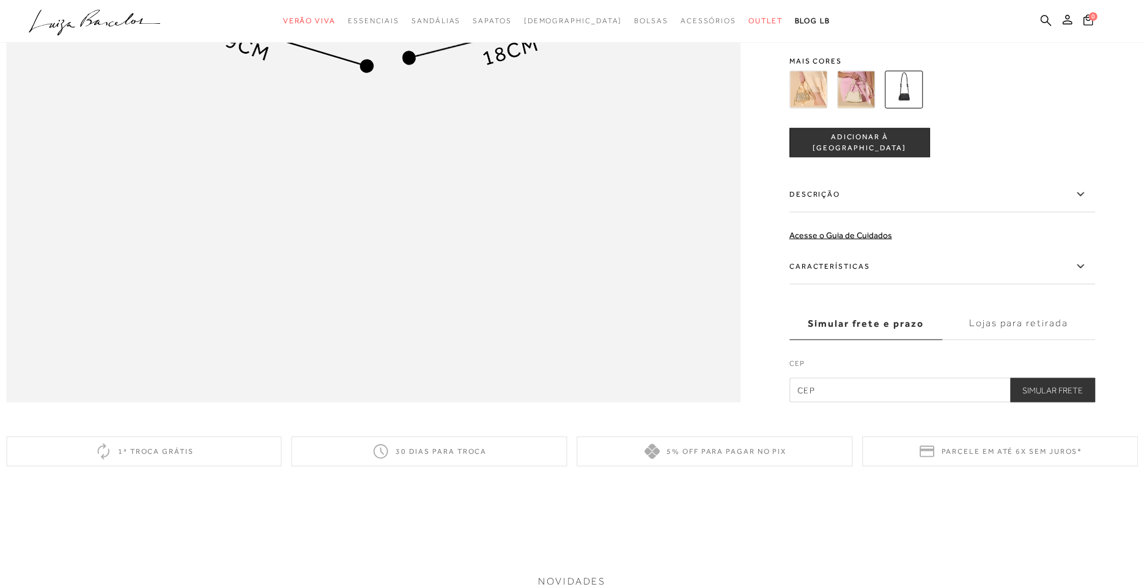
scroll to position [1456, 0]
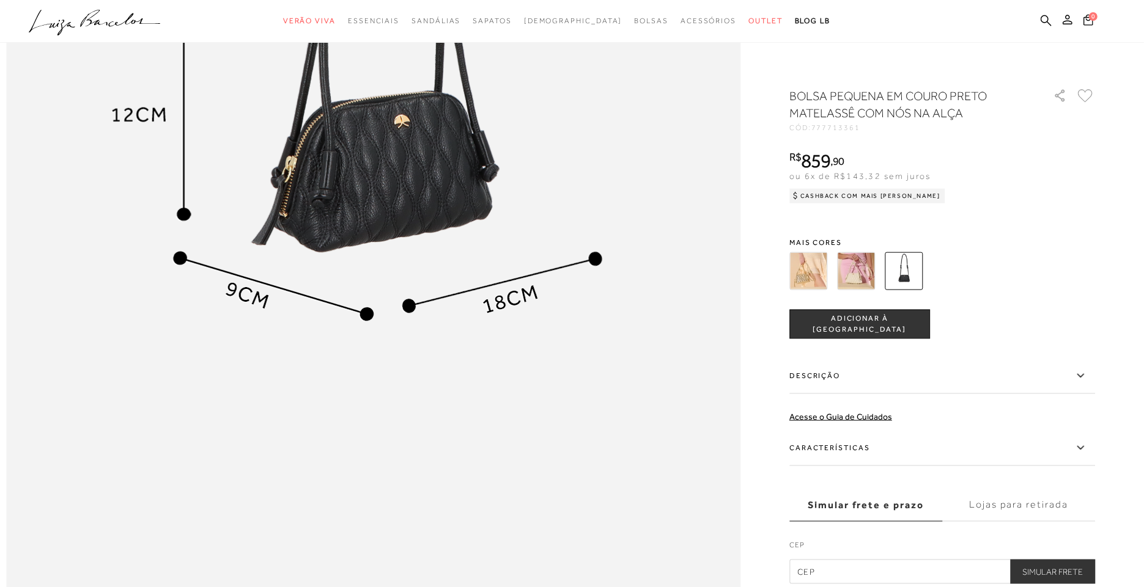
click at [823, 284] on img at bounding box center [808, 271] width 38 height 38
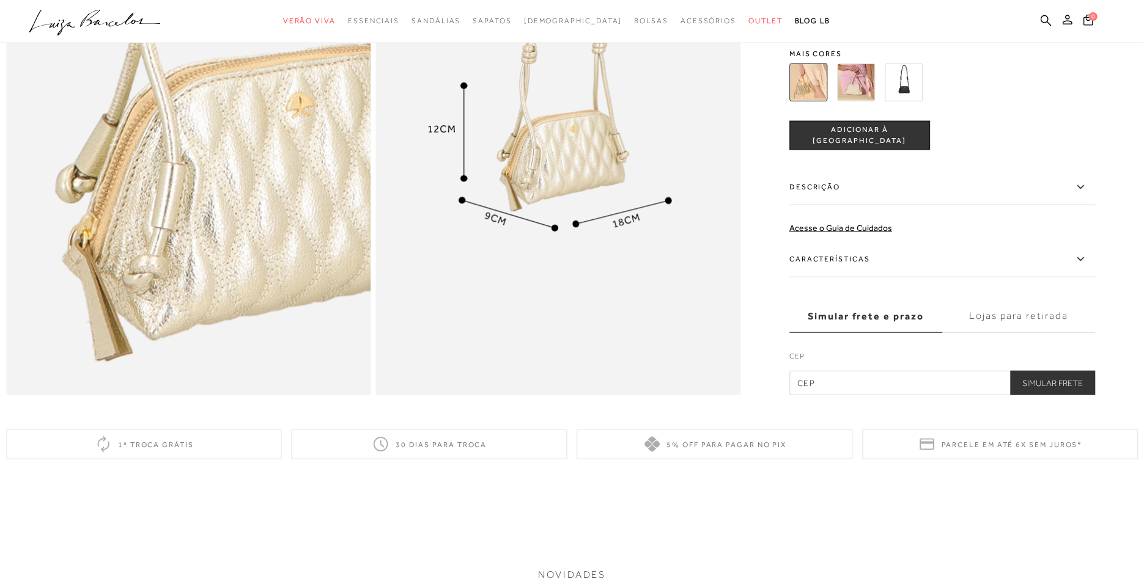
scroll to position [1177, 0]
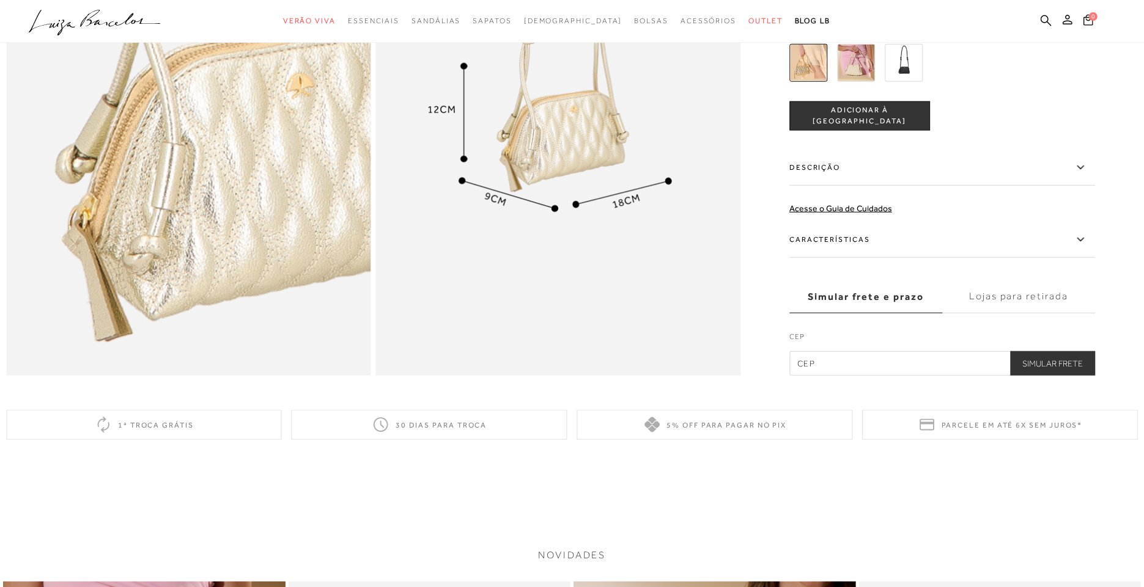
click at [850, 82] on img at bounding box center [856, 63] width 38 height 38
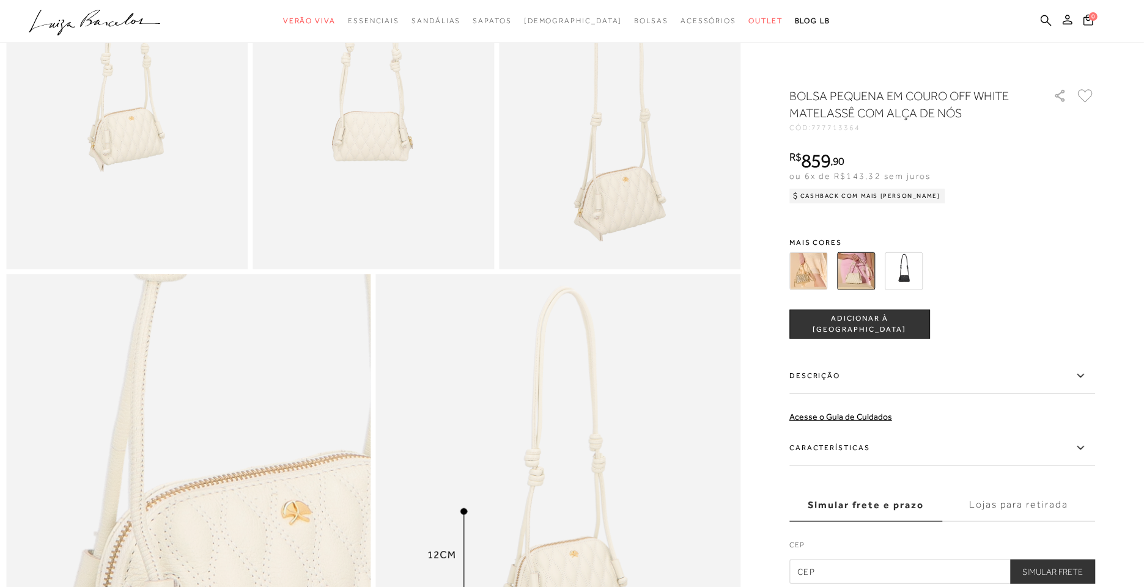
scroll to position [1022, 0]
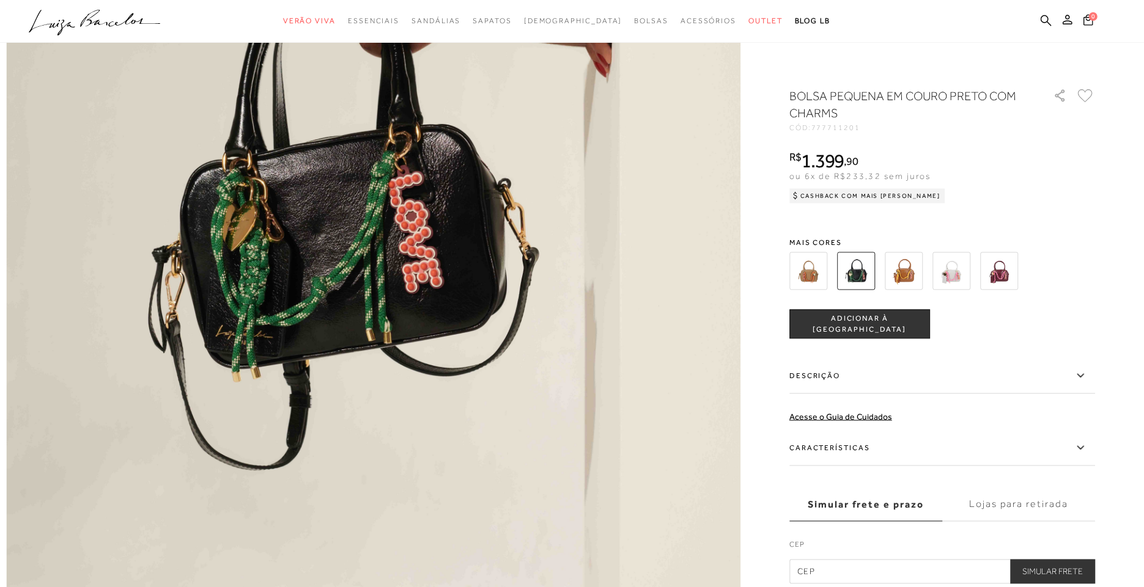
scroll to position [1985, 0]
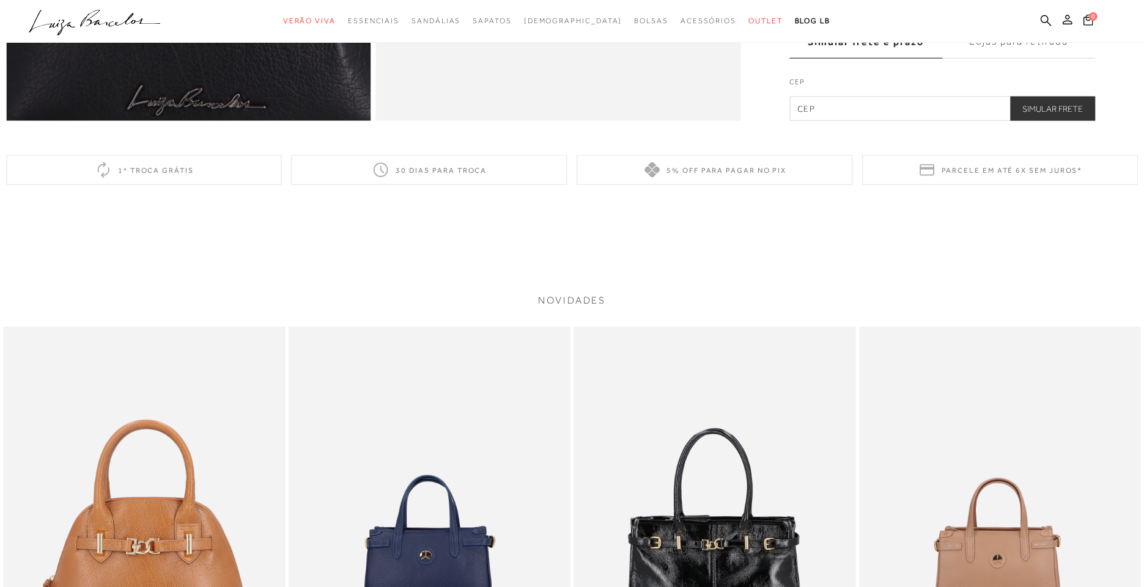
scroll to position [902, 0]
